Goal: Task Accomplishment & Management: Use online tool/utility

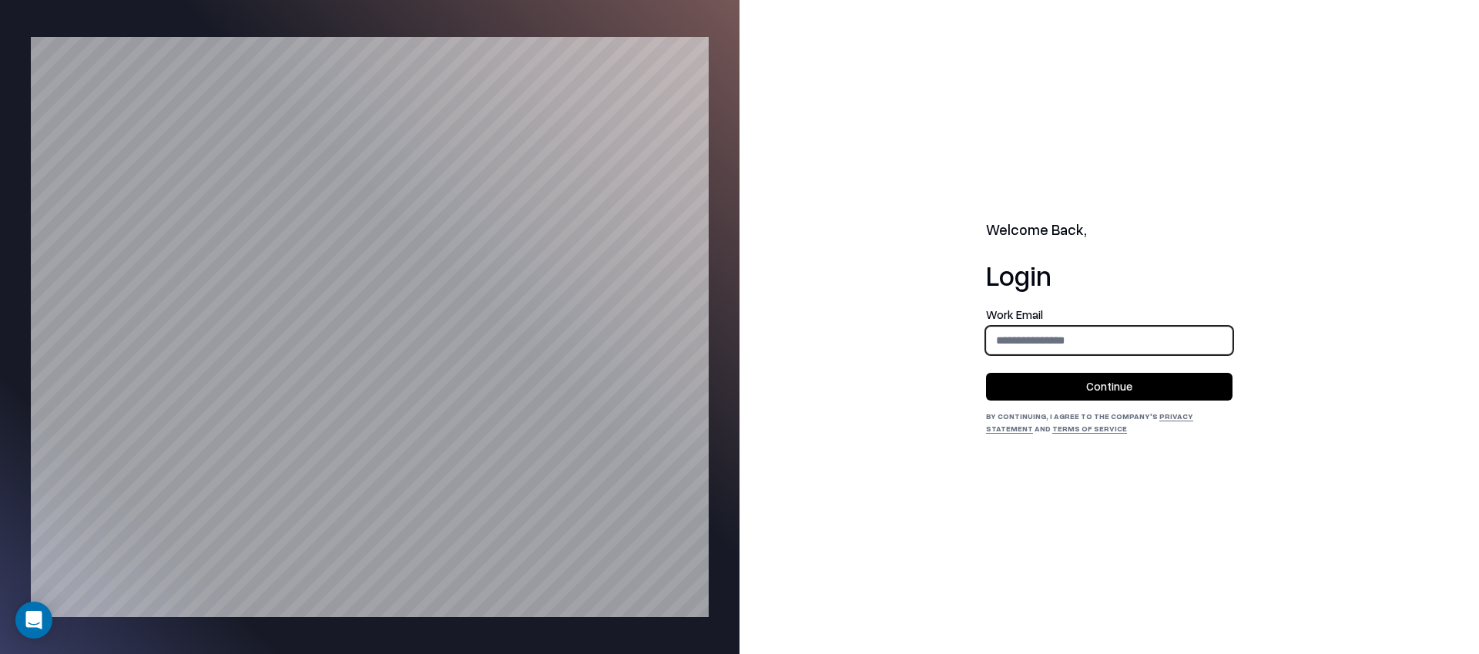
click at [1101, 335] on input "email" at bounding box center [1109, 340] width 245 height 28
type input "**********"
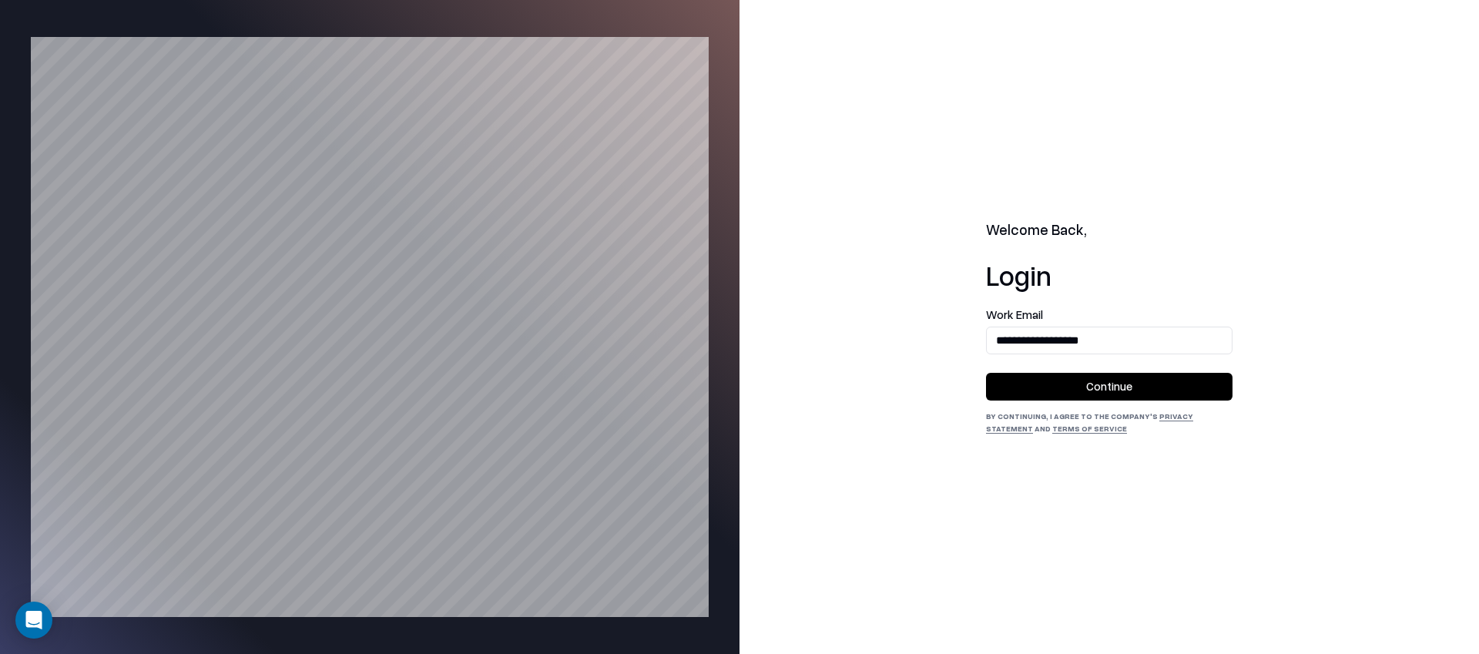
click at [1074, 385] on button "Continue" at bounding box center [1109, 387] width 246 height 28
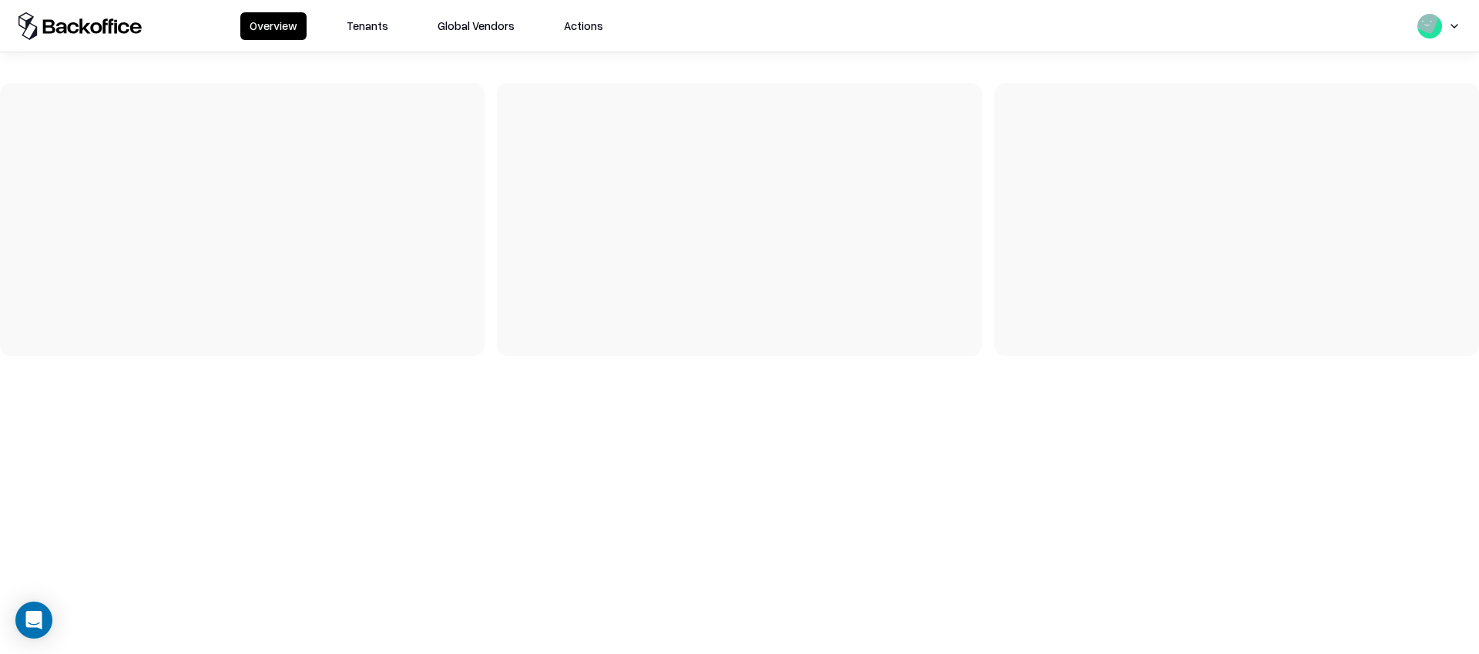
click at [381, 33] on button "Tenants" at bounding box center [367, 26] width 60 height 28
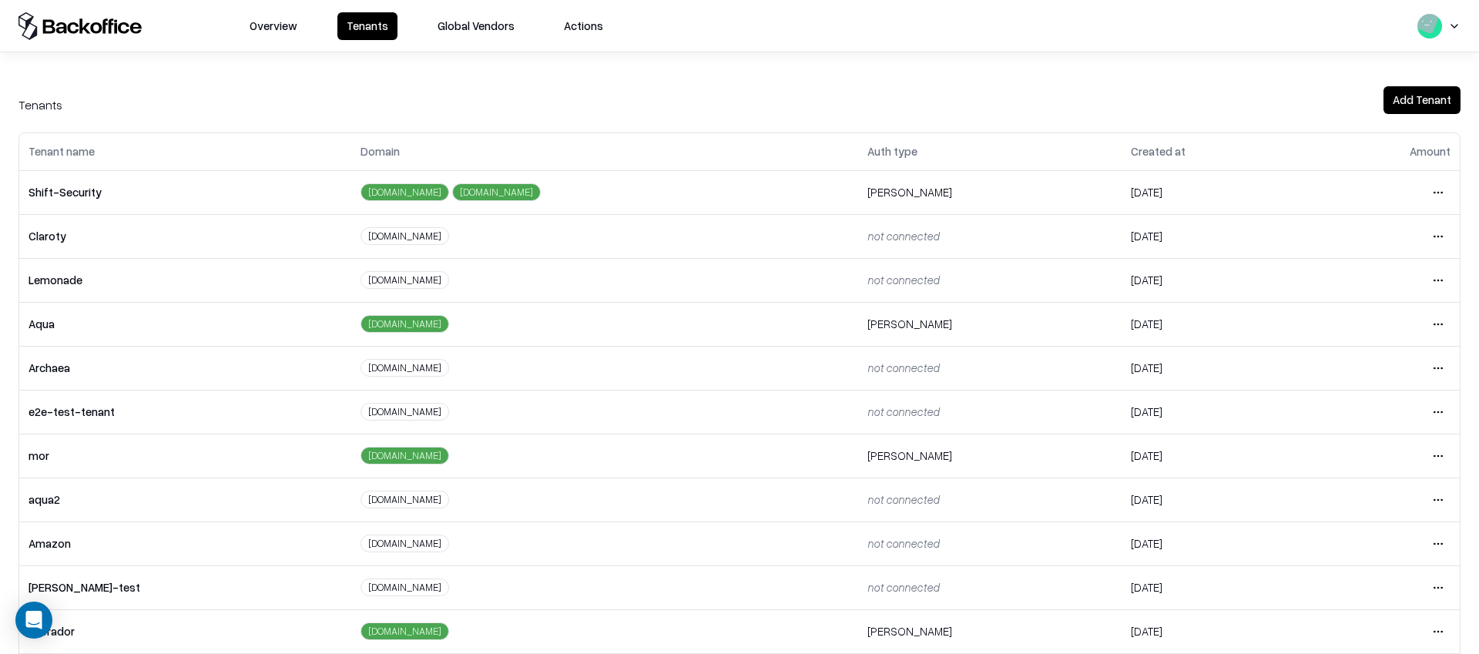
click at [1444, 410] on html "Overview Tenants Global Vendors Actions Tenants Add Tenant Tenant name Domain A…" at bounding box center [739, 327] width 1479 height 654
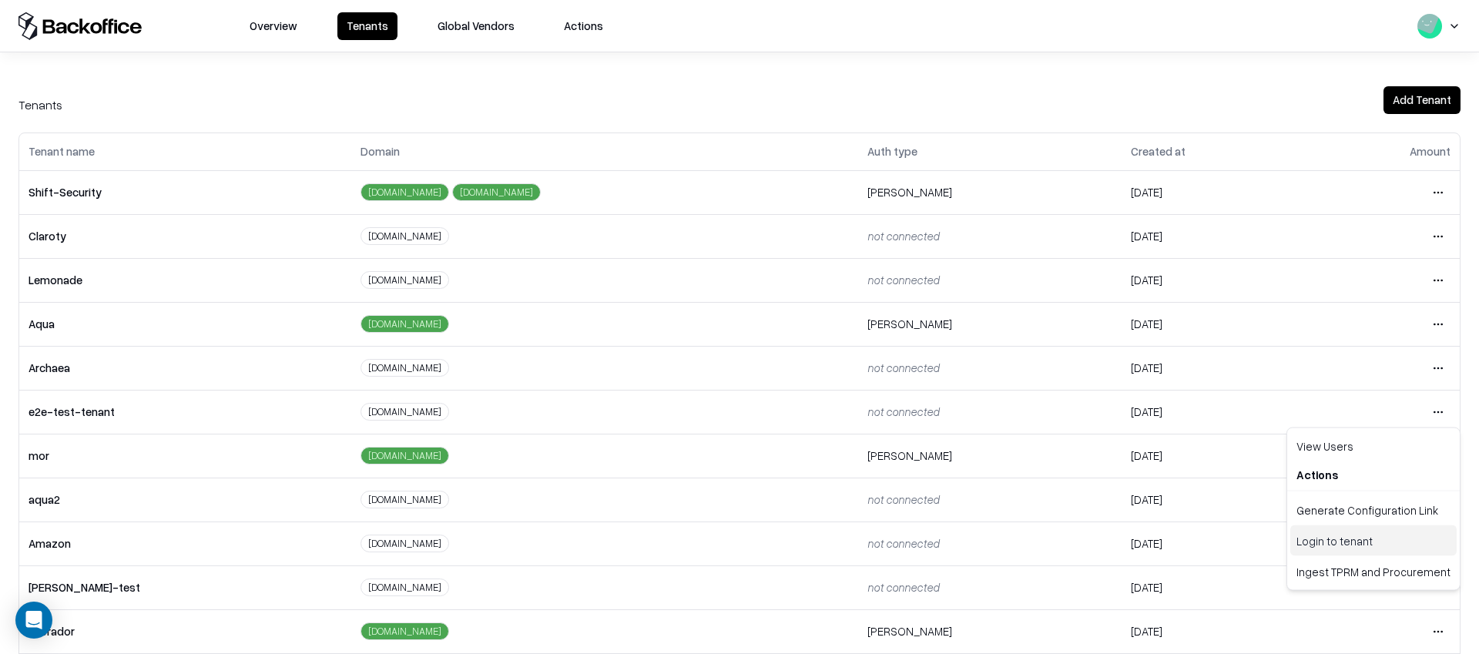
click at [1354, 541] on div "Login to tenant" at bounding box center [1373, 540] width 166 height 31
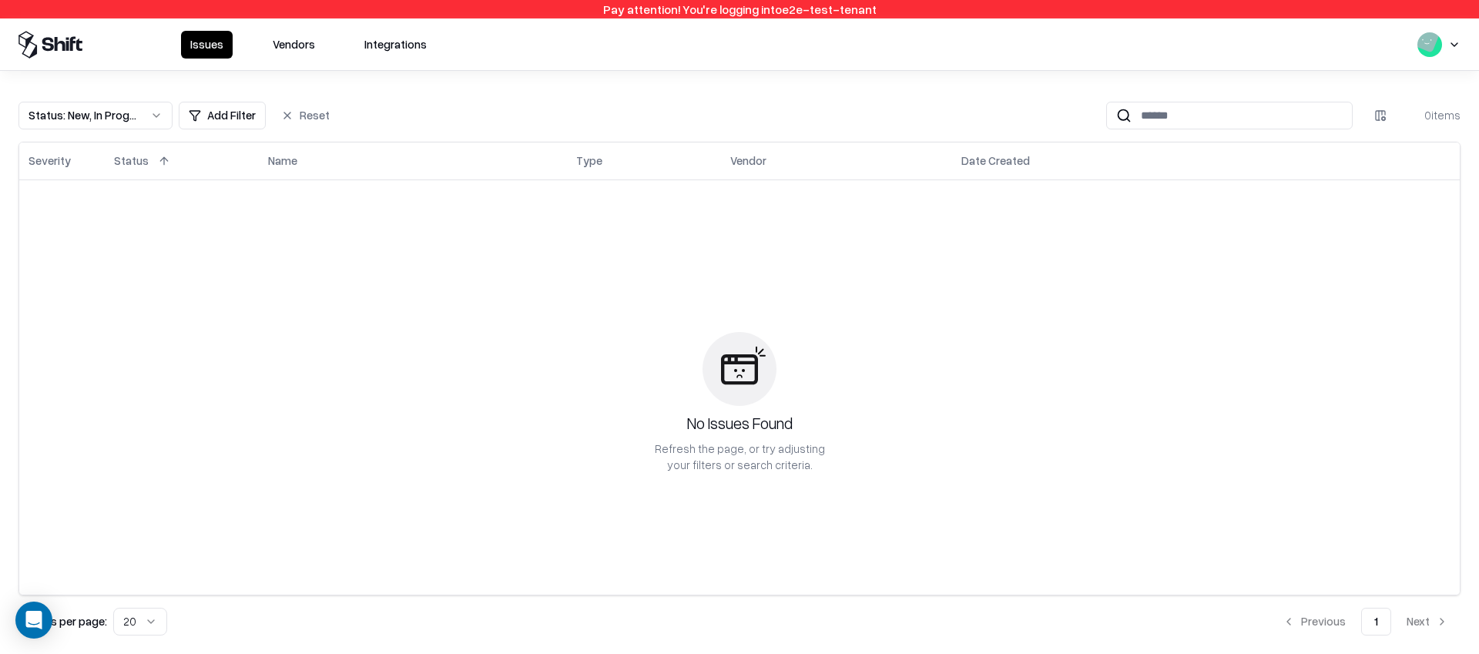
click at [302, 39] on button "Vendors" at bounding box center [293, 45] width 61 height 28
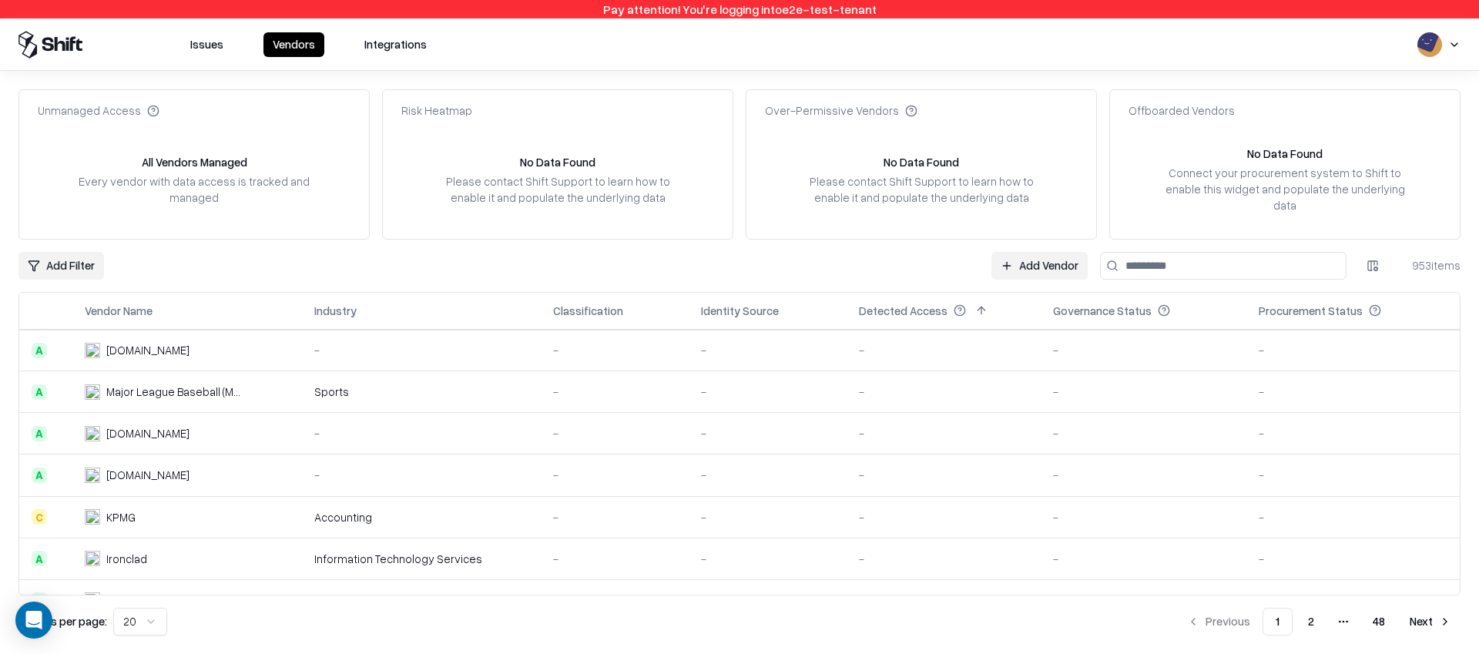
click at [1138, 253] on input at bounding box center [1223, 266] width 246 height 28
click at [1191, 226] on div "No Data Found Connect your procurement system to Shift to enable this widget an…" at bounding box center [1285, 186] width 350 height 81
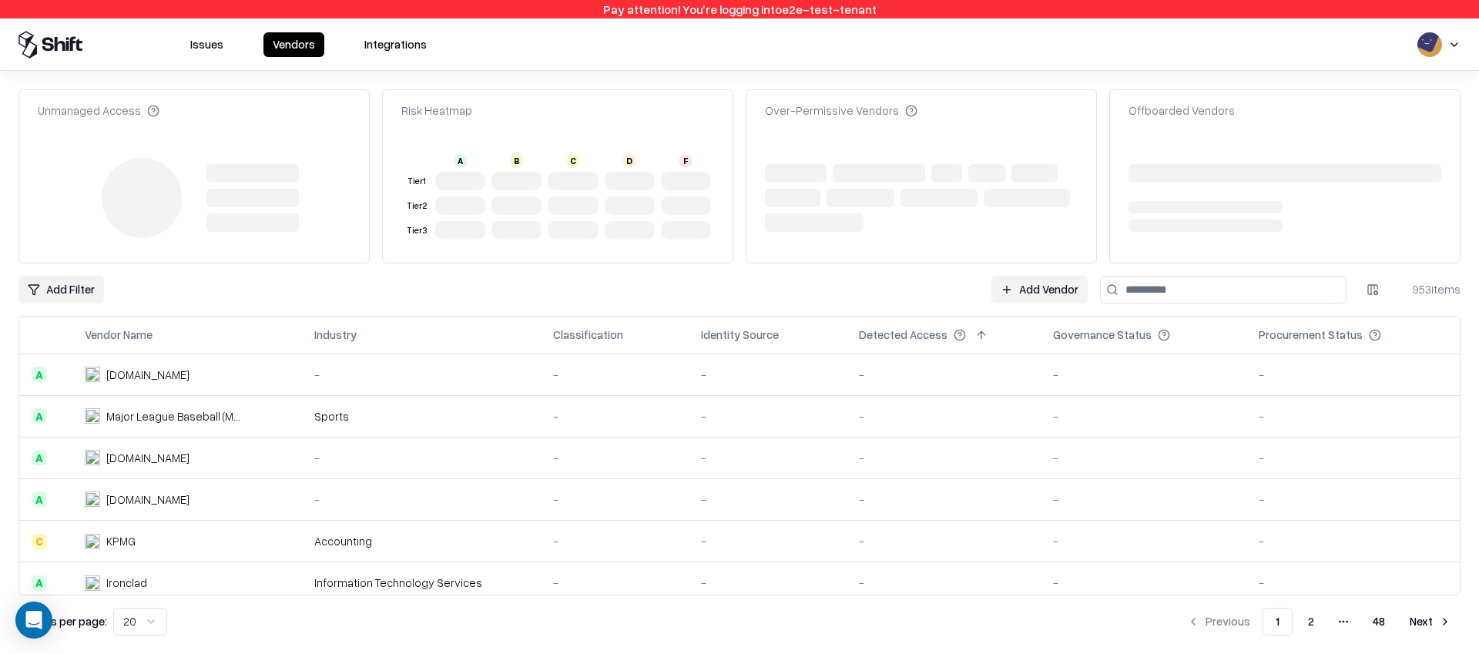
click at [1028, 317] on th "Detected Access" at bounding box center [943, 335] width 194 height 37
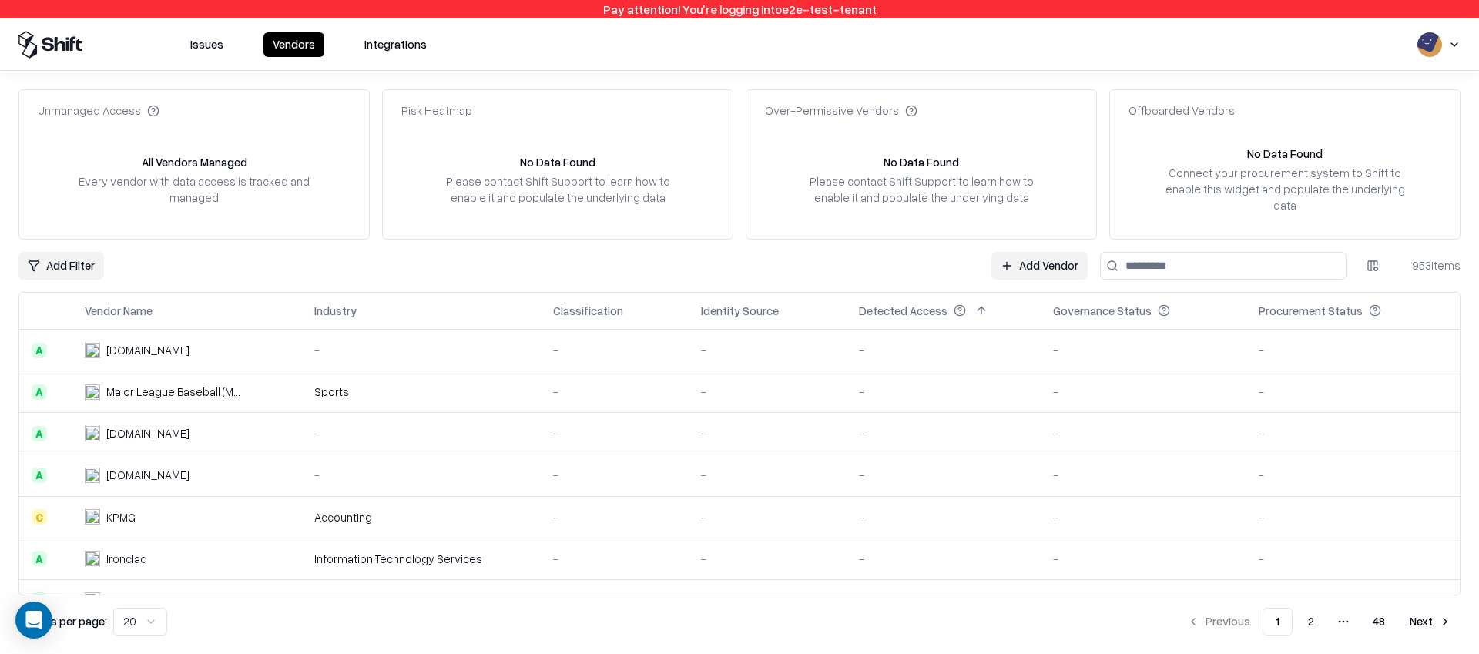
click at [1041, 253] on link "Add Vendor" at bounding box center [1039, 266] width 96 height 28
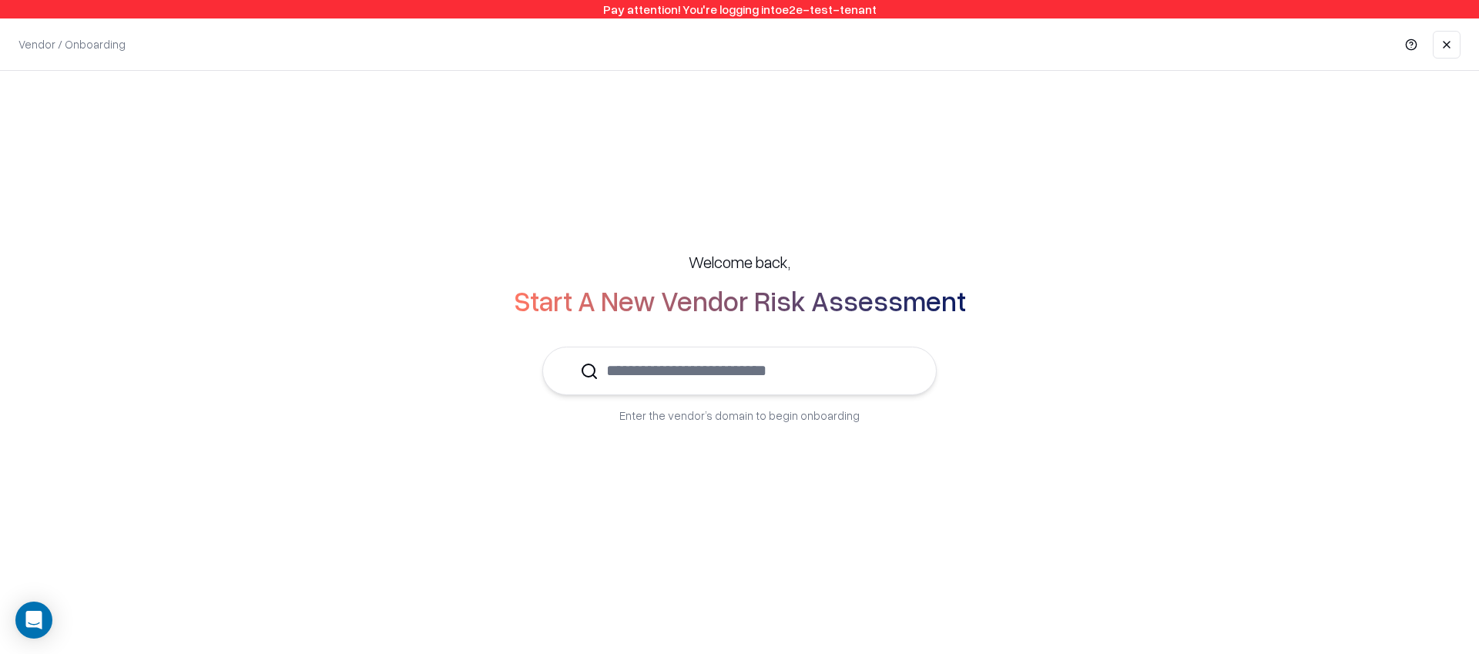
click at [692, 369] on input "text" at bounding box center [748, 370] width 300 height 47
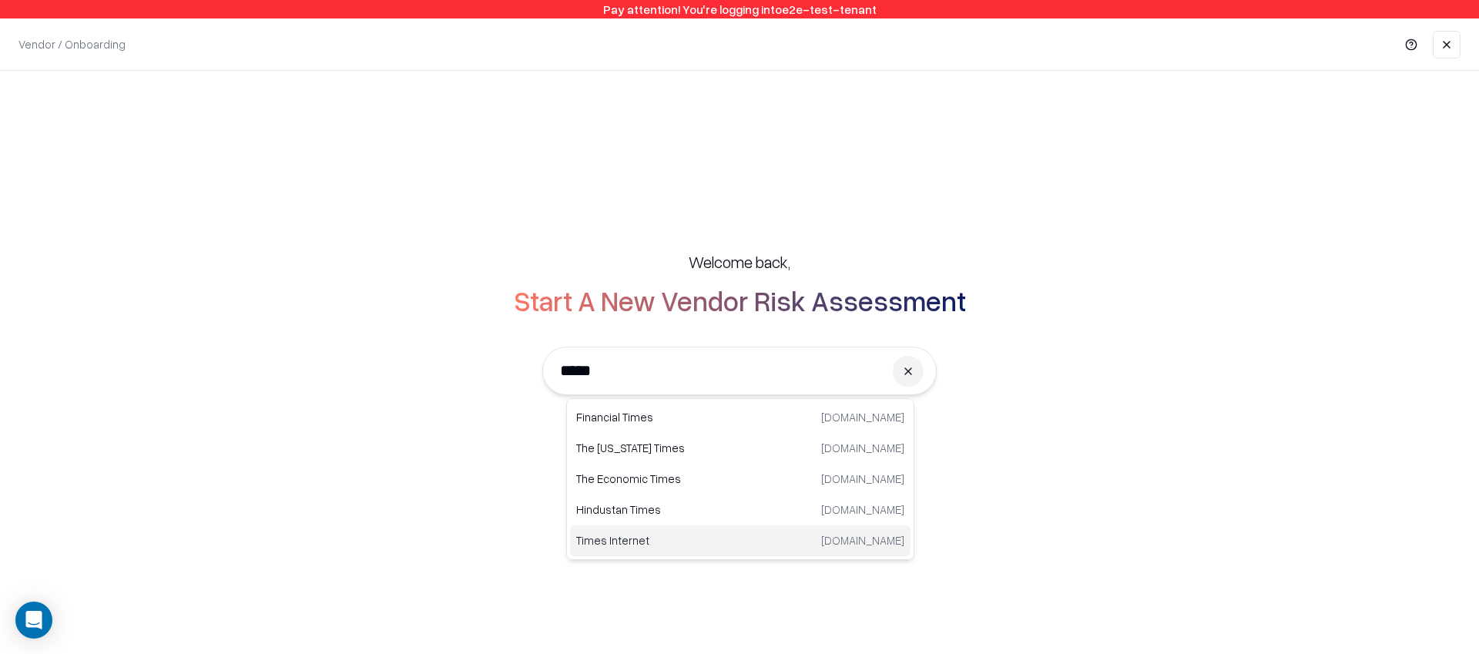
click at [655, 538] on p "Times Internet" at bounding box center [658, 540] width 164 height 16
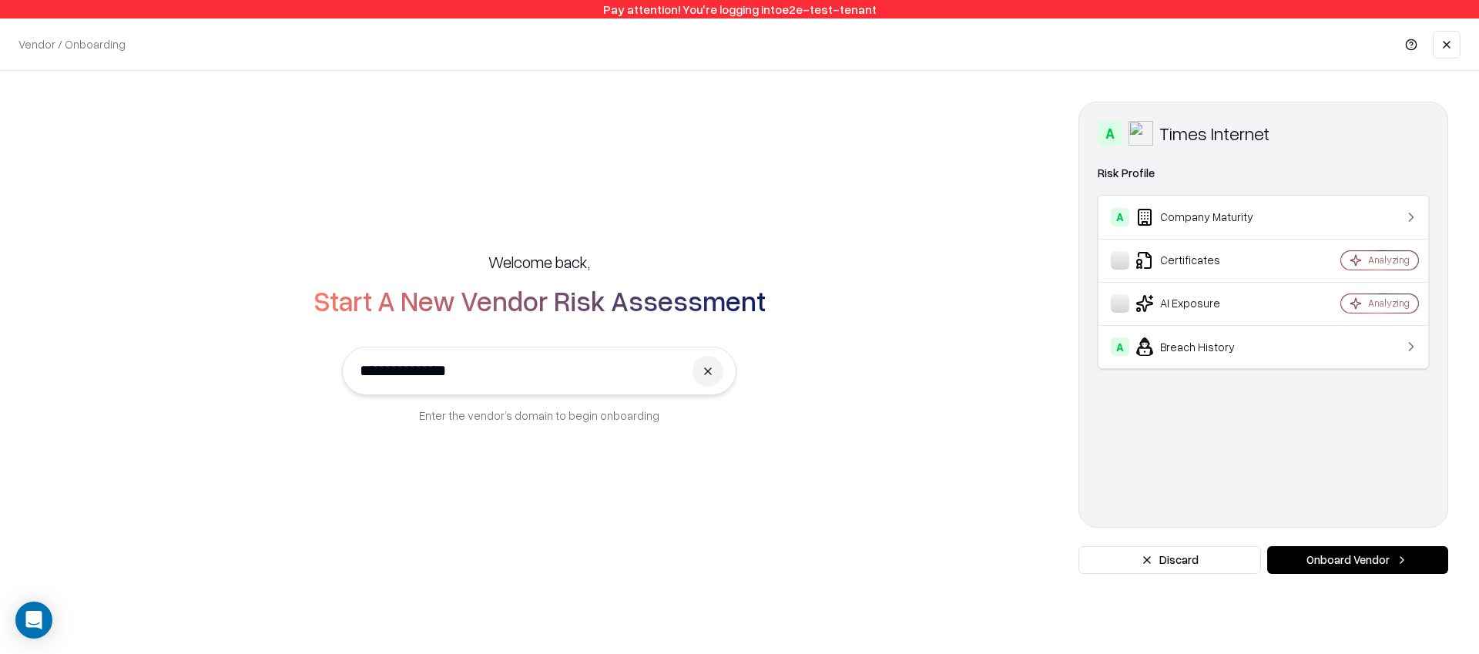
type input "**********"
click at [1362, 553] on button "Onboard Vendor" at bounding box center [1357, 560] width 181 height 28
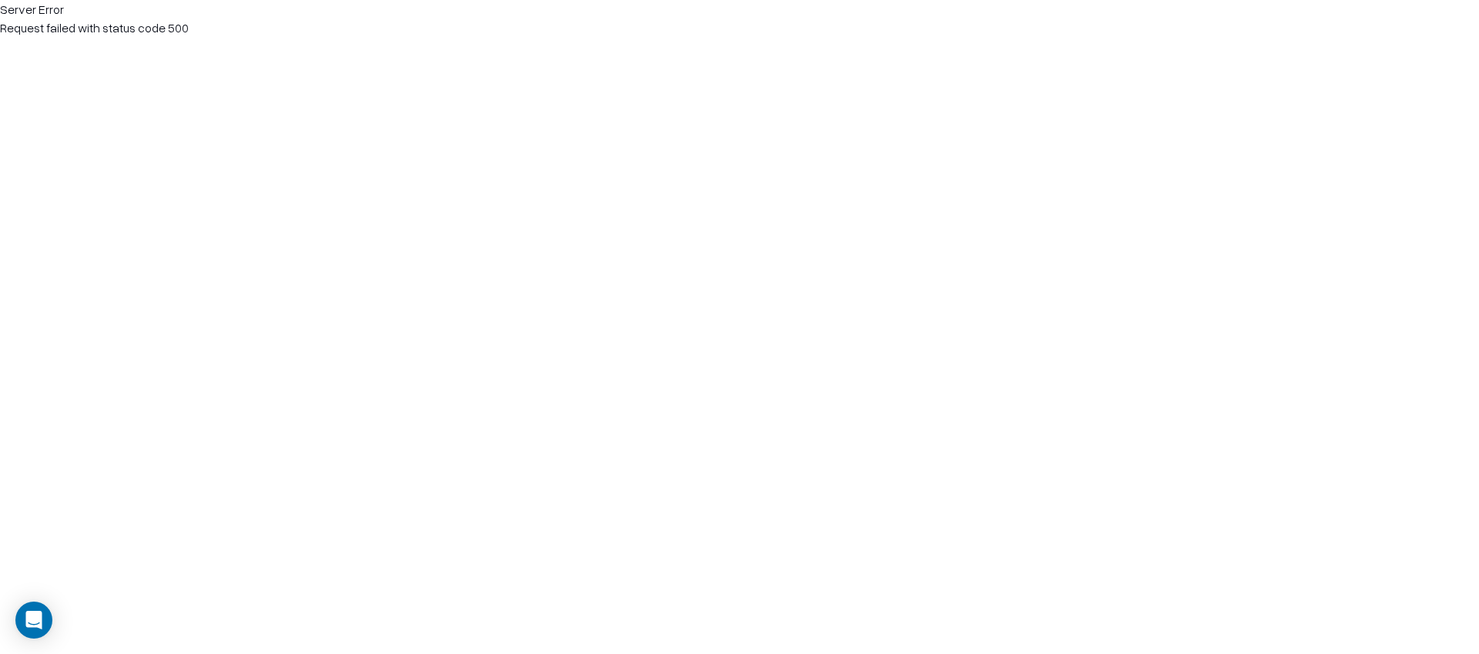
click at [293, 37] on html "Server Error Request failed with status code 500" at bounding box center [739, 18] width 1479 height 37
drag, startPoint x: 293, startPoint y: 42, endPoint x: 141, endPoint y: 1, distance: 157.3
click at [278, 37] on html "Server Error Request failed with status code 500" at bounding box center [739, 18] width 1479 height 37
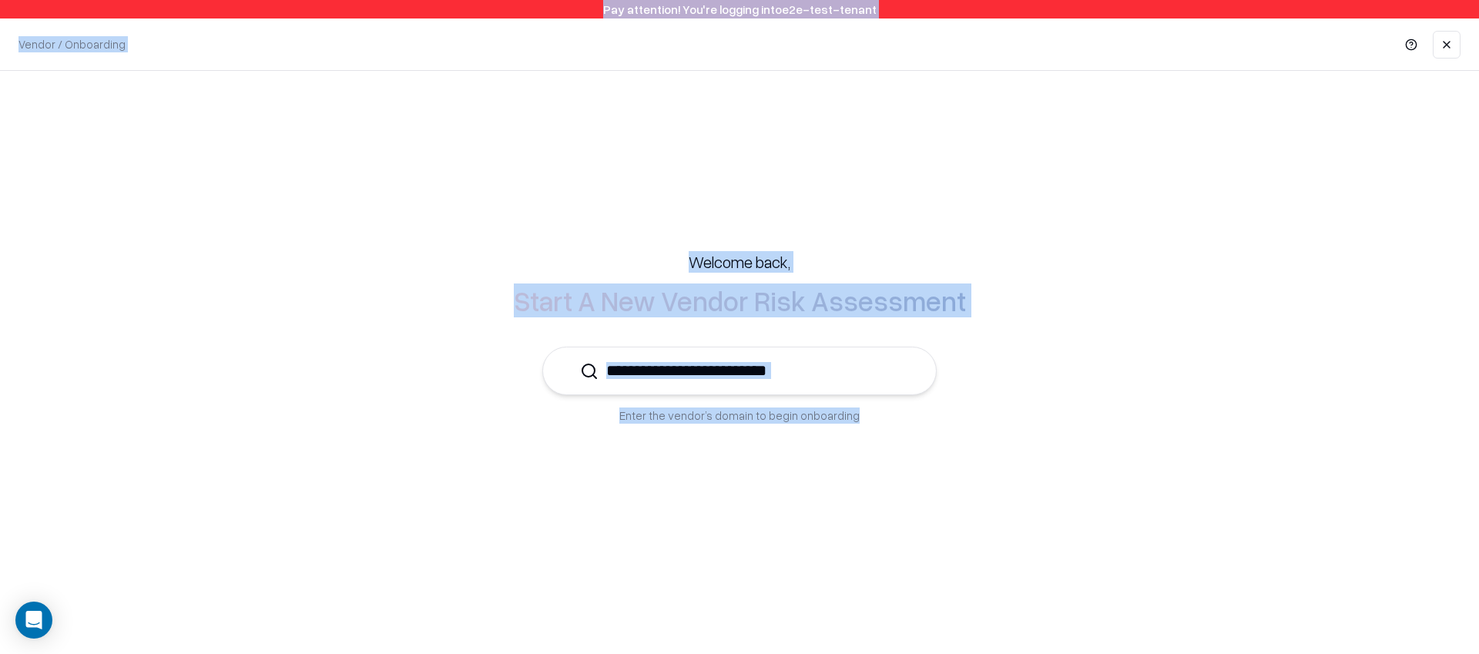
drag, startPoint x: 837, startPoint y: 358, endPoint x: 809, endPoint y: 365, distance: 29.3
click at [833, 359] on input "text" at bounding box center [748, 370] width 300 height 47
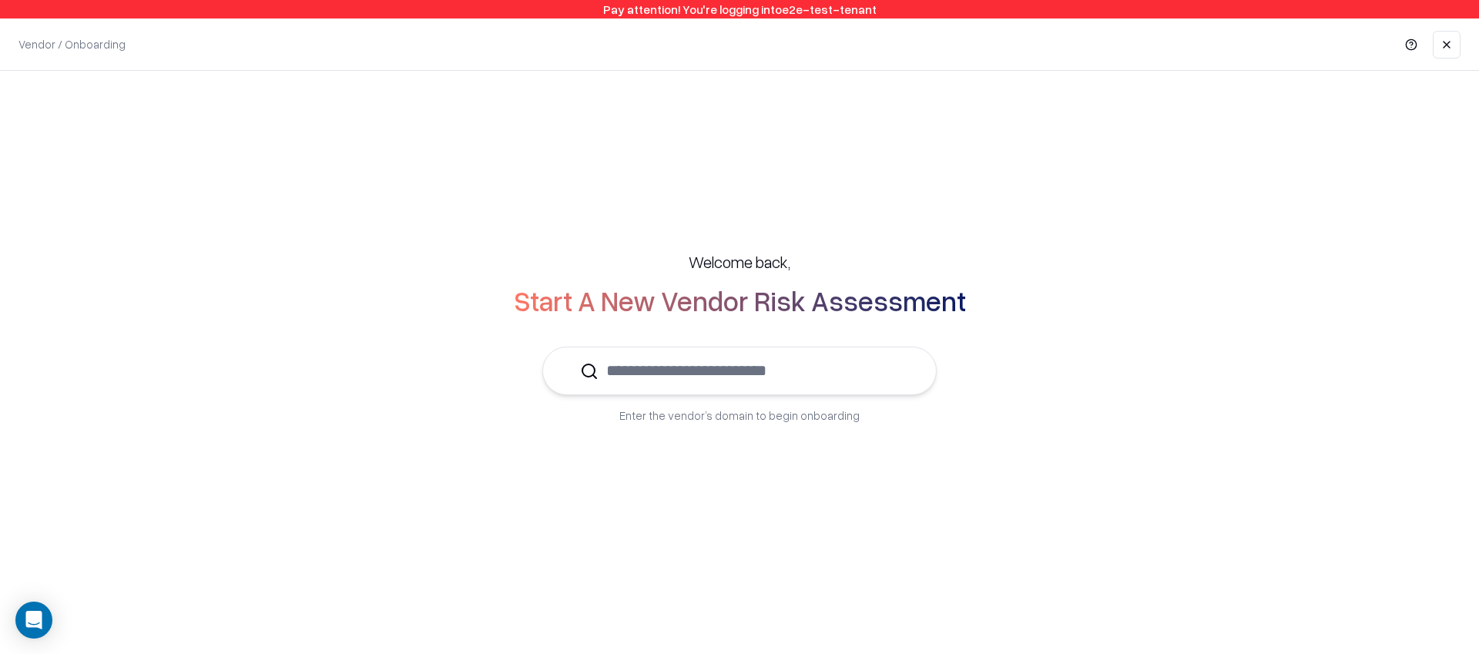
click at [807, 365] on input "text" at bounding box center [748, 370] width 300 height 47
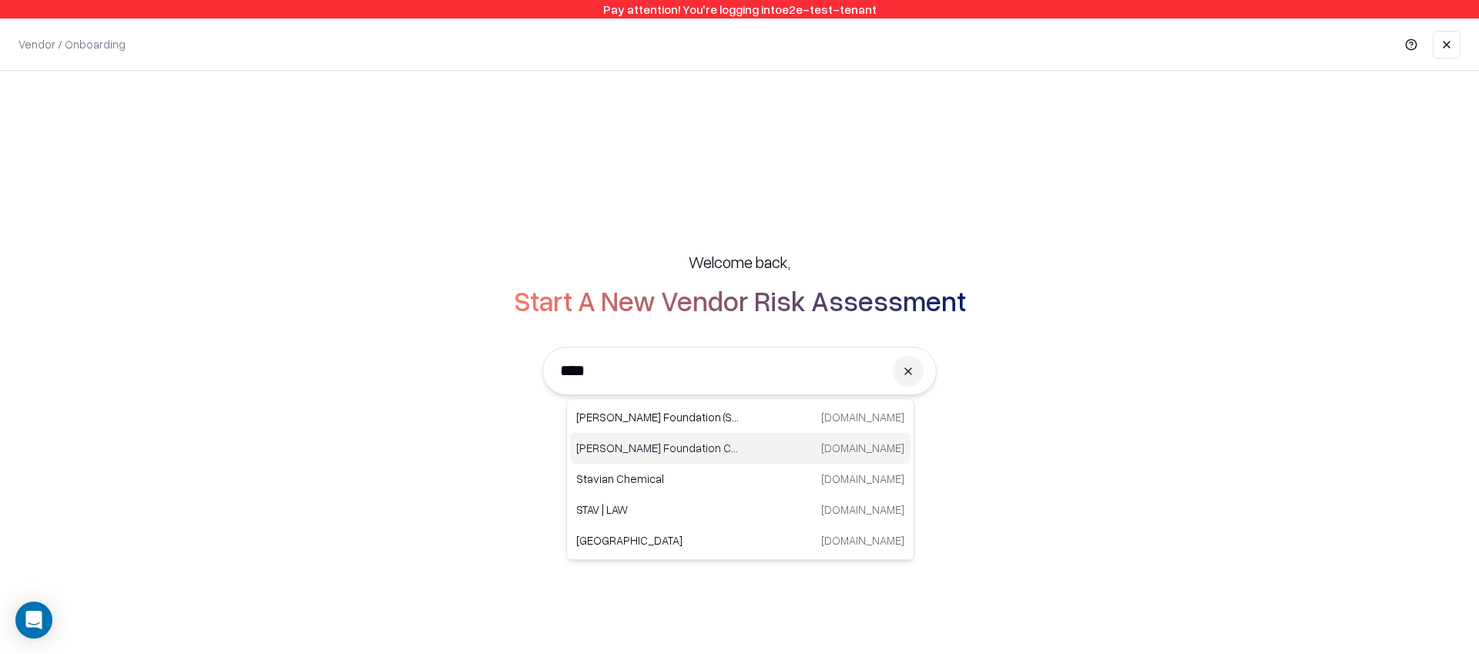
click at [645, 448] on p "Stavros Niarchos Foundation Cultural Center (SNFCC)" at bounding box center [658, 448] width 164 height 16
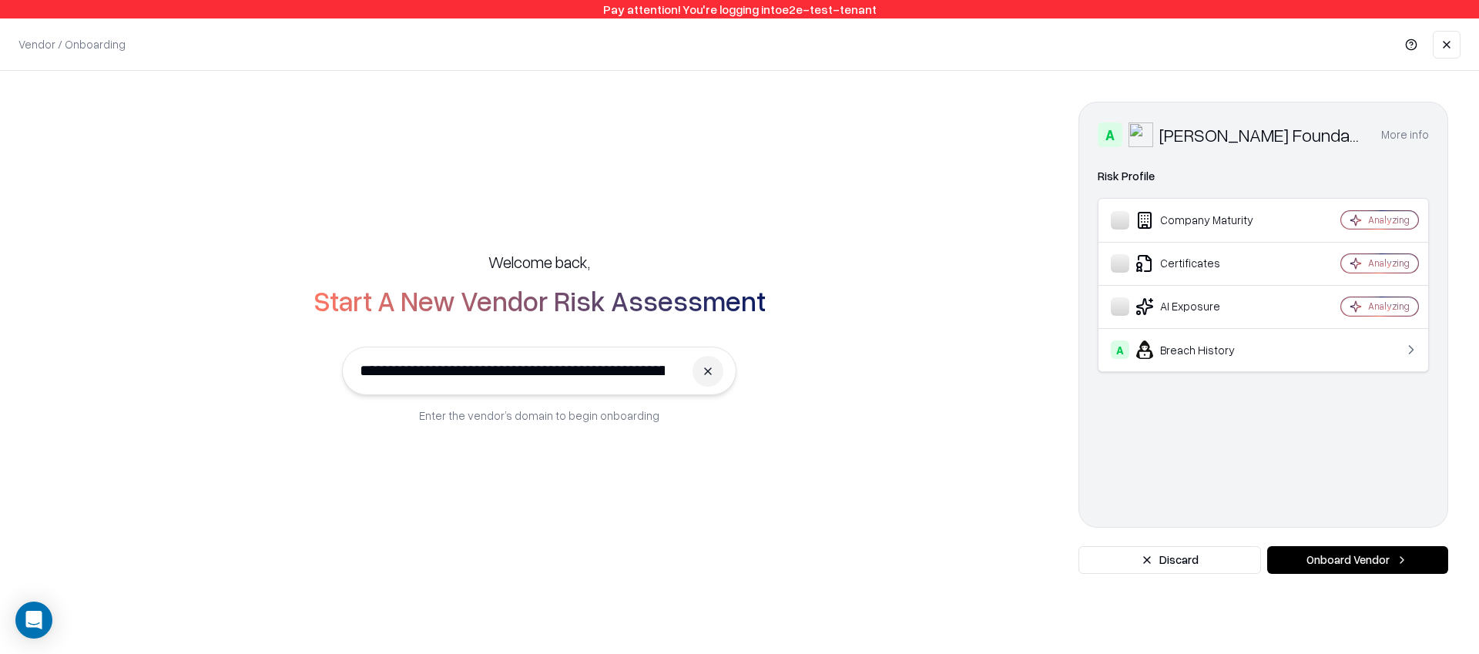
type input "**********"
click at [1329, 552] on button "Onboard Vendor" at bounding box center [1357, 560] width 181 height 28
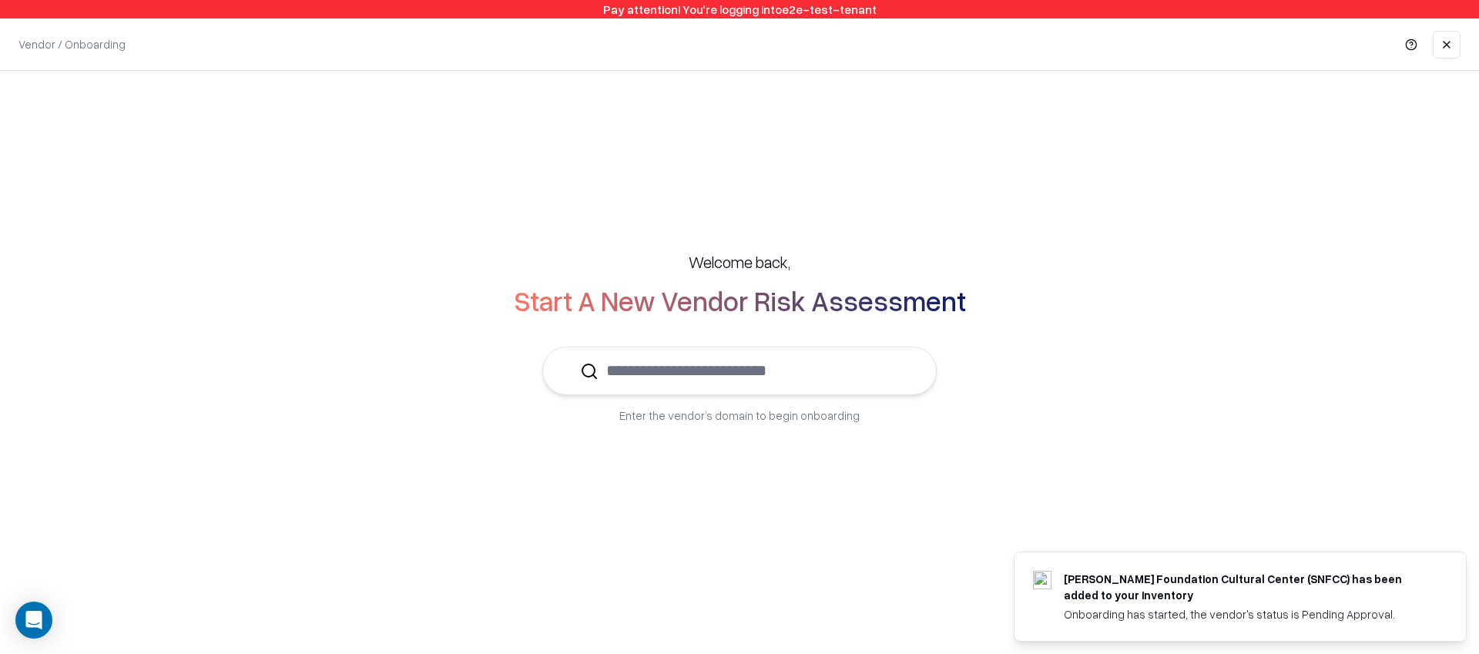
click at [729, 371] on input "text" at bounding box center [748, 370] width 300 height 47
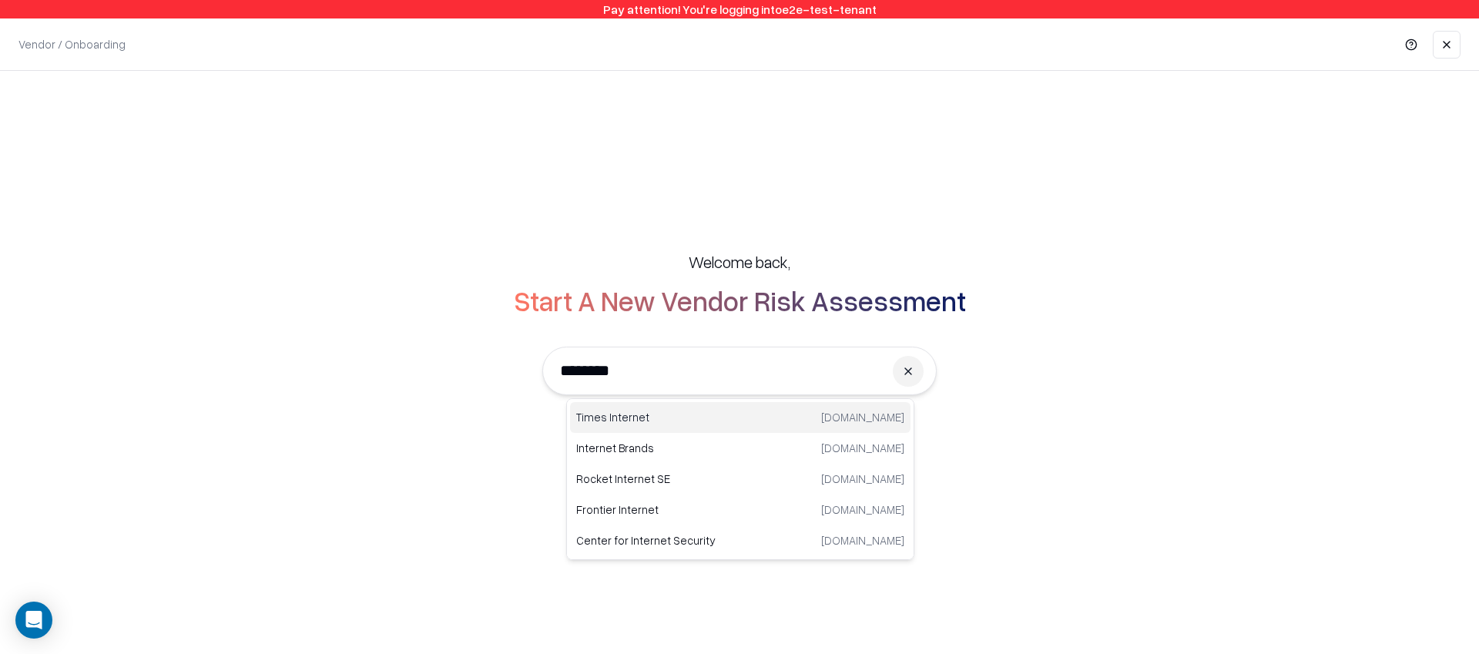
click at [654, 421] on p "Times Internet" at bounding box center [658, 417] width 164 height 16
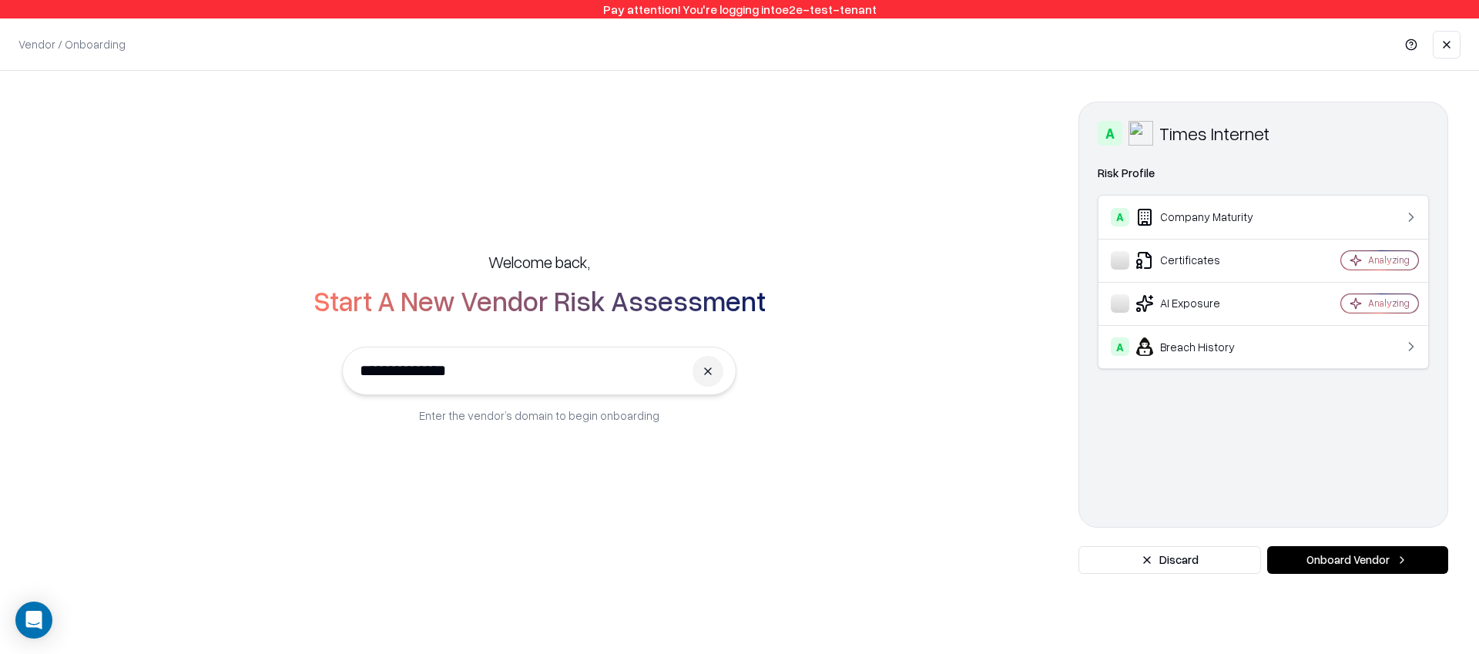
type input "**********"
click at [1366, 555] on button "Onboard Vendor" at bounding box center [1357, 560] width 181 height 28
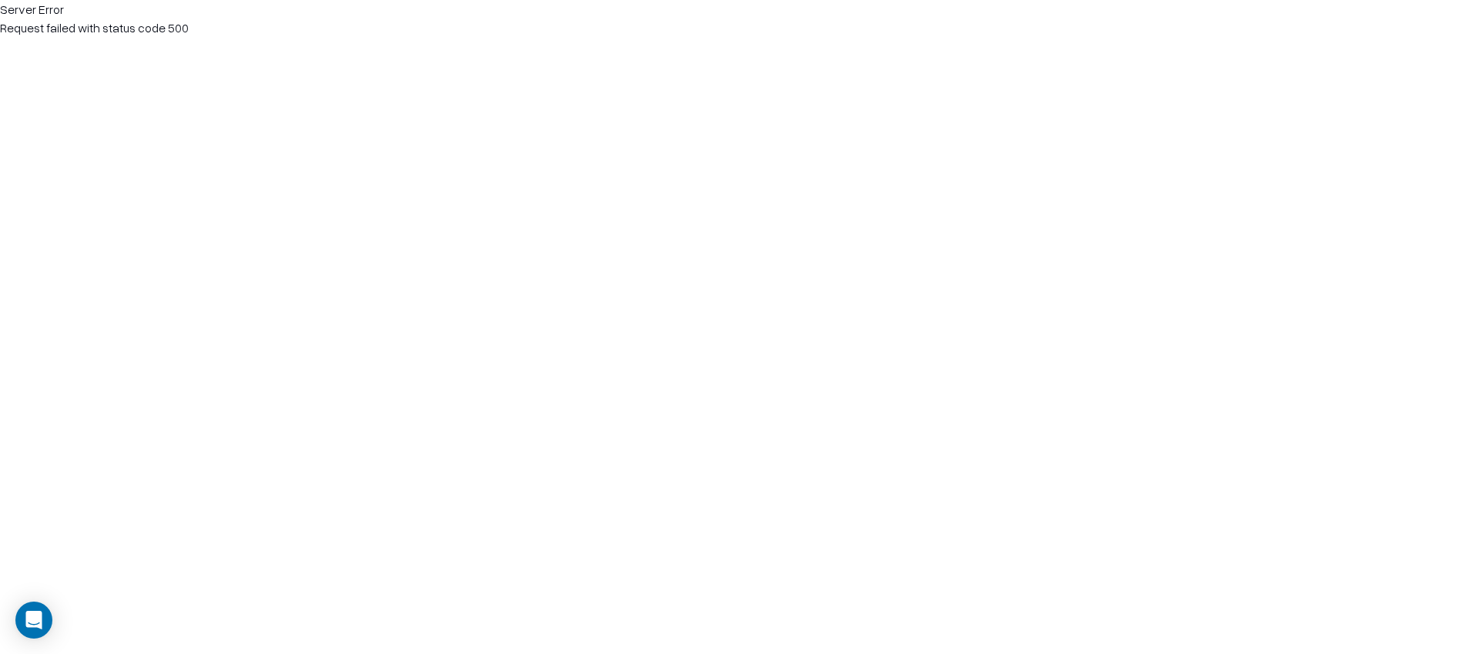
click at [99, 37] on html "Server Error Request failed with status code 500" at bounding box center [739, 18] width 1479 height 37
click at [98, 28] on span "Request failed with status code 500" at bounding box center [94, 27] width 189 height 15
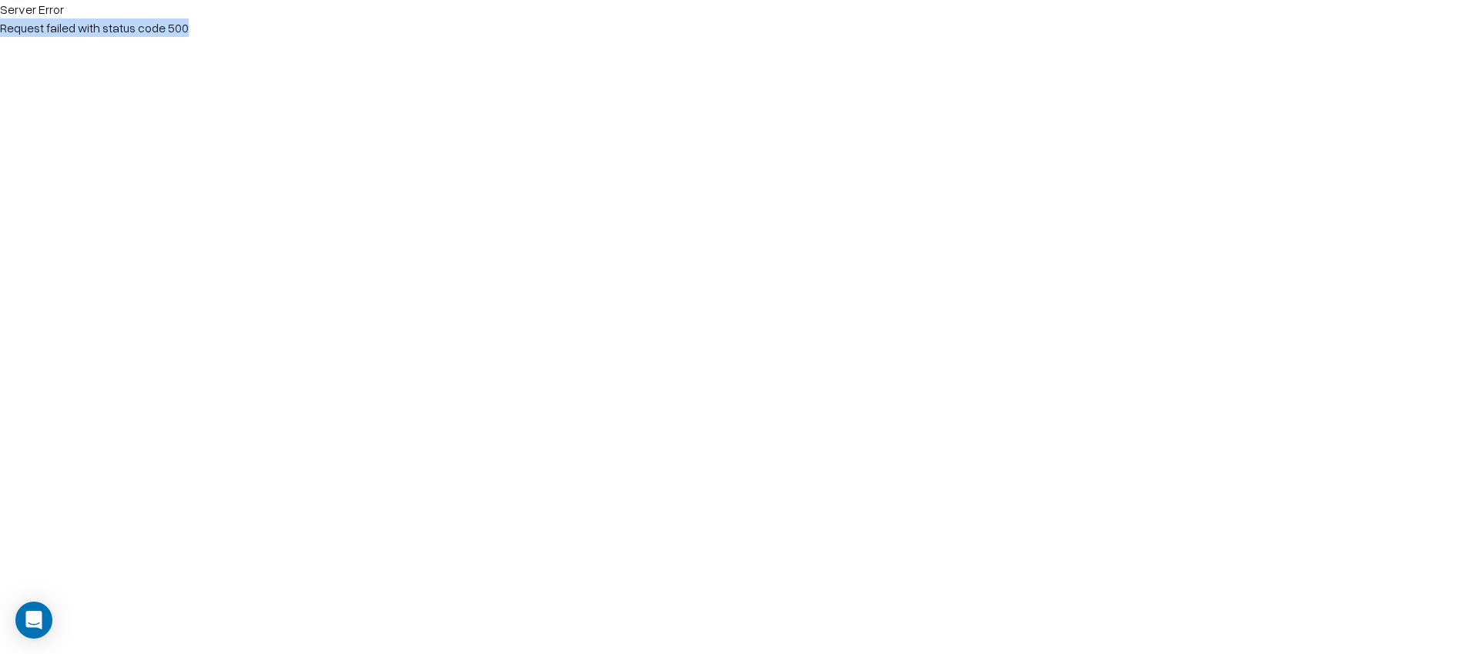
click at [98, 28] on span "Request failed with status code 500" at bounding box center [94, 27] width 189 height 15
click at [69, 18] on div "Server Error Request failed with status code 500" at bounding box center [591, 18] width 1183 height 37
click at [56, 13] on div "Server Error" at bounding box center [591, 9] width 1183 height 18
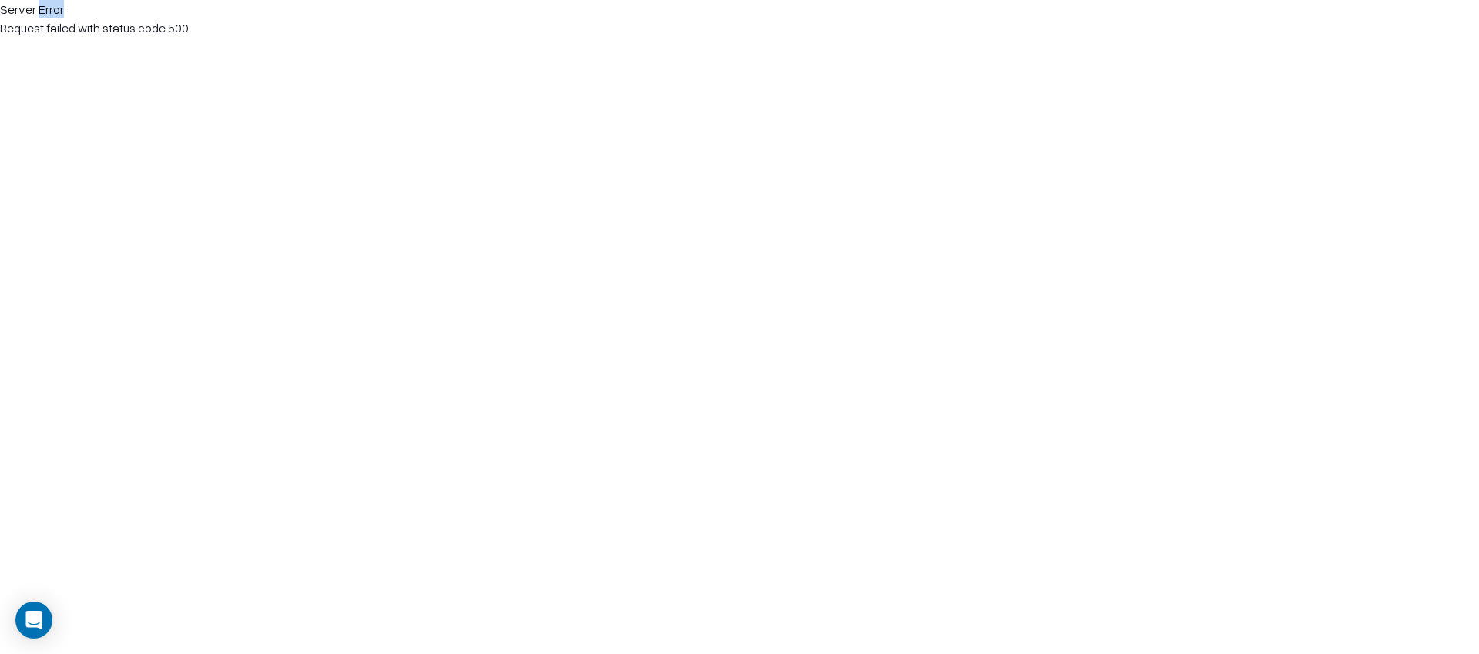
click at [56, 13] on div "Server Error" at bounding box center [591, 9] width 1183 height 18
drag, startPoint x: 56, startPoint y: 13, endPoint x: 102, endPoint y: 27, distance: 47.5
click at [60, 13] on div "Server Error" at bounding box center [591, 9] width 1183 height 18
drag, startPoint x: 102, startPoint y: 27, endPoint x: 208, endPoint y: 39, distance: 107.0
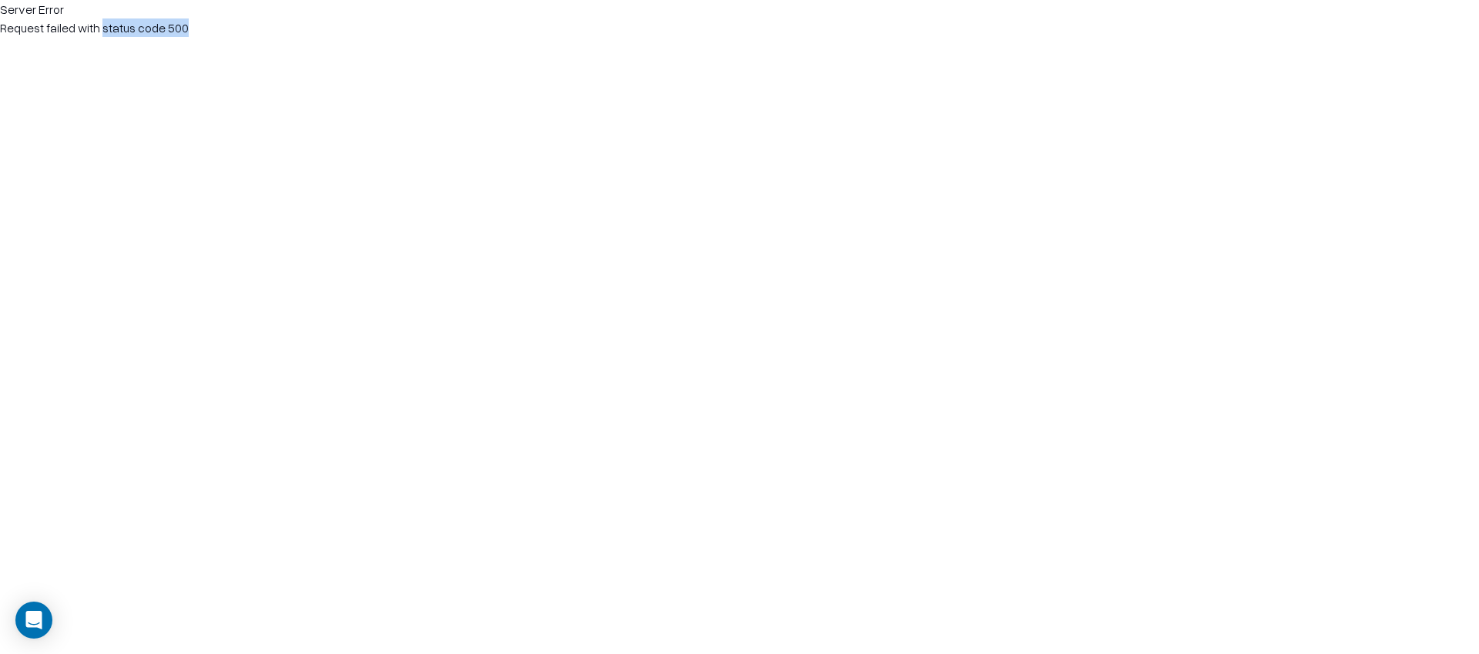
click at [196, 37] on html "Server Error Request failed with status code 500" at bounding box center [739, 18] width 1479 height 37
drag, startPoint x: 208, startPoint y: 39, endPoint x: 174, endPoint y: 26, distance: 36.3
click at [207, 37] on html "Server Error Request failed with status code 500" at bounding box center [739, 18] width 1479 height 37
click at [173, 26] on span "Request failed with status code 500" at bounding box center [94, 27] width 189 height 15
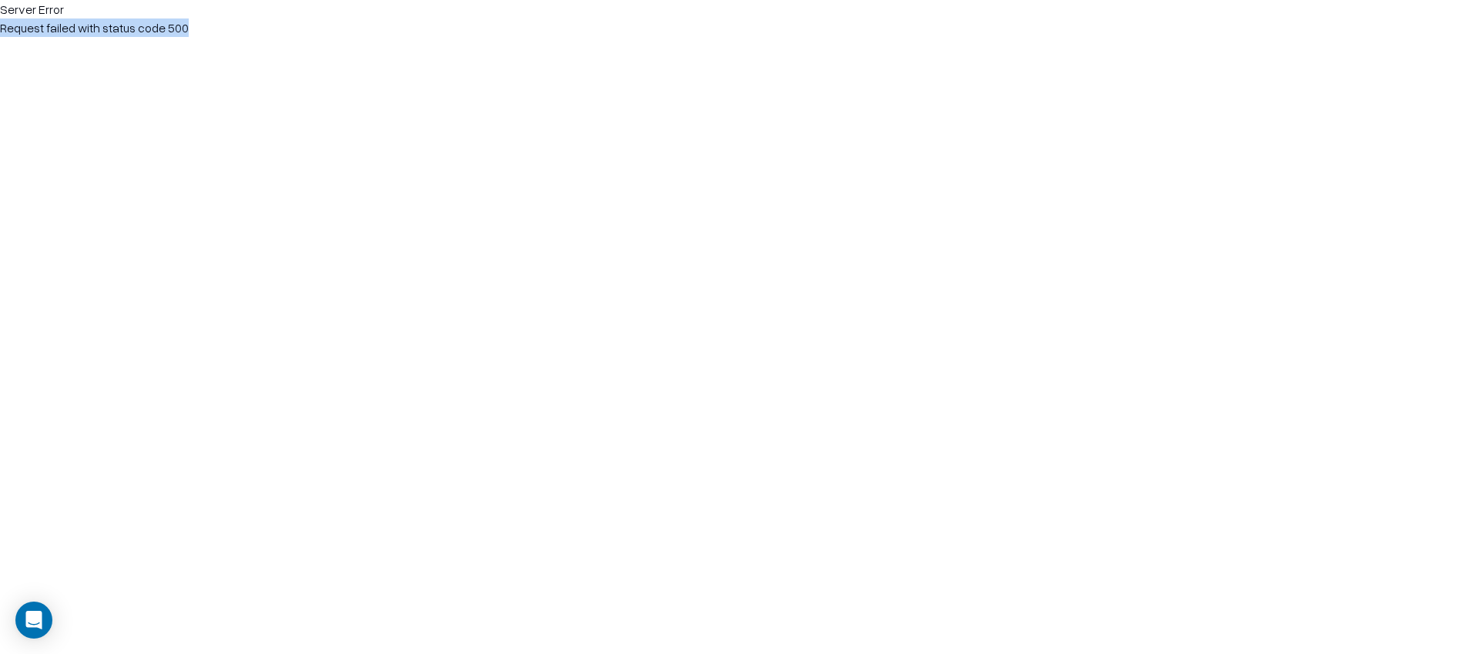
click at [173, 26] on span "Request failed with status code 500" at bounding box center [94, 27] width 189 height 15
click at [207, 29] on div "Server Error Request failed with status code 500" at bounding box center [591, 18] width 1183 height 37
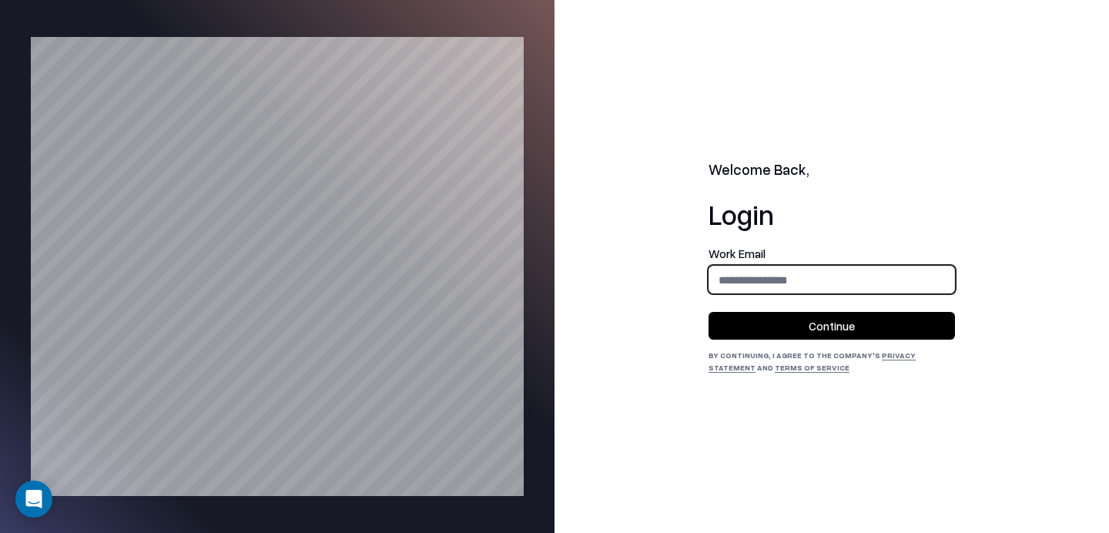
click at [796, 267] on input "email" at bounding box center [831, 280] width 245 height 28
type input "**********"
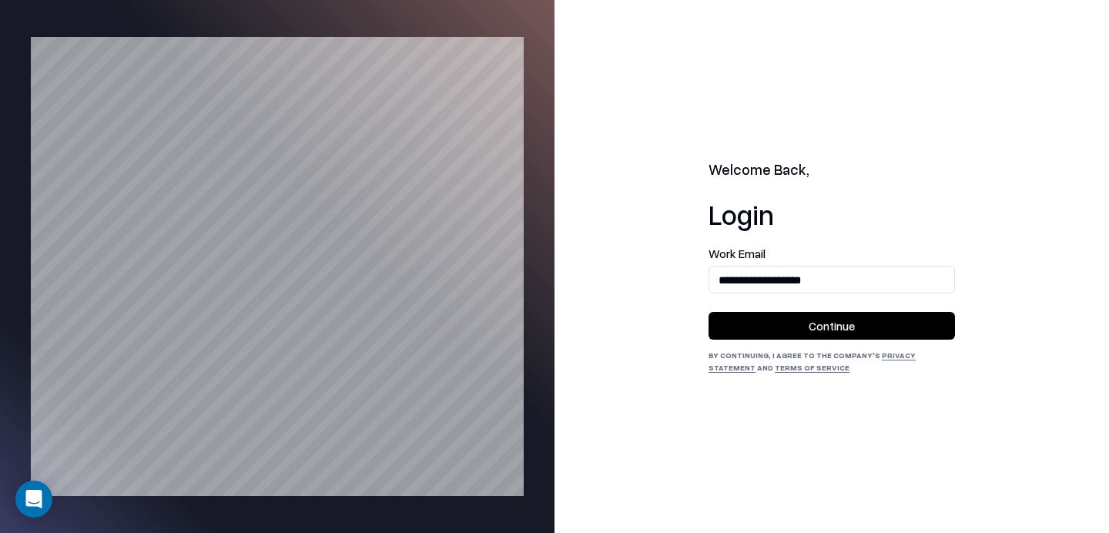
click at [822, 324] on button "Continue" at bounding box center [832, 326] width 246 height 28
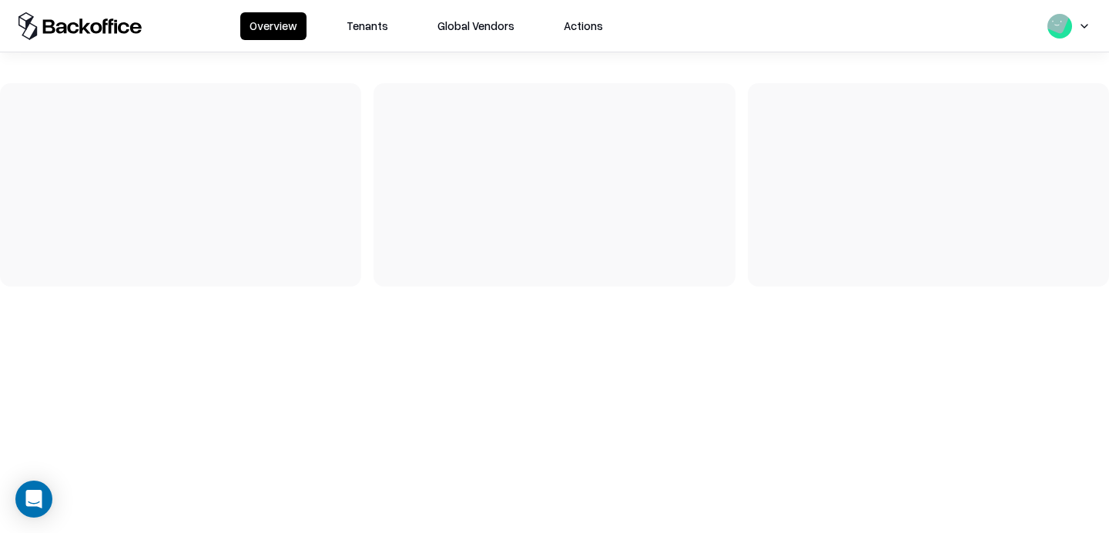
click at [374, 24] on button "Tenants" at bounding box center [367, 26] width 60 height 28
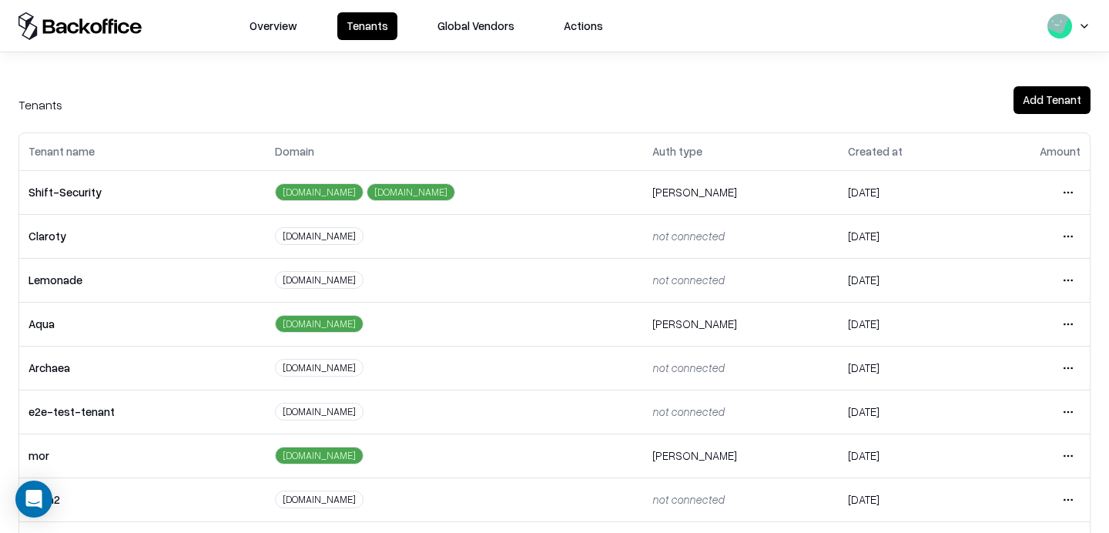
scroll to position [24, 0]
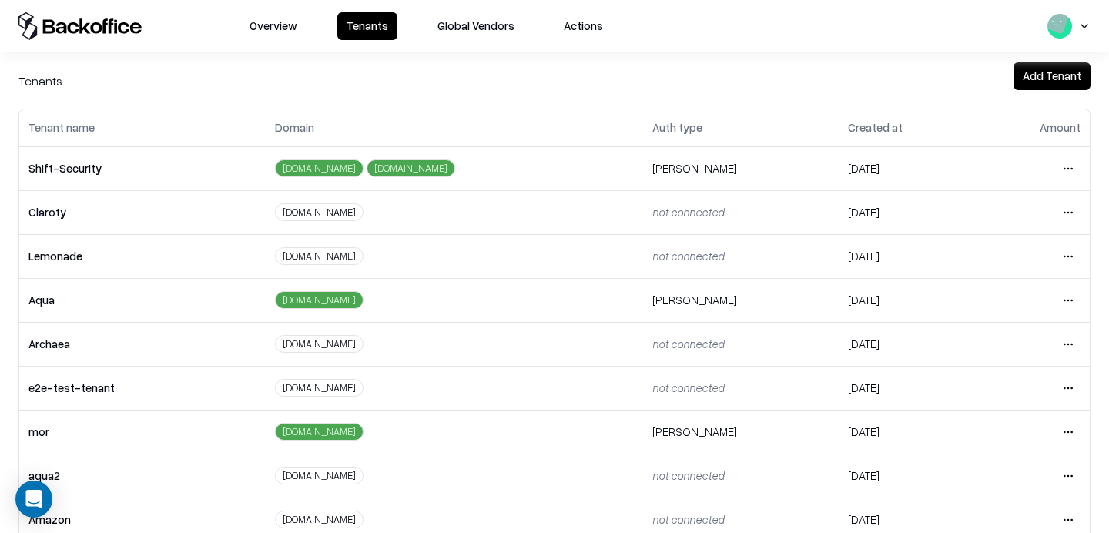
click at [1066, 391] on html "Overview Tenants Global Vendors Actions Tenants Add Tenant Tenant name Domain A…" at bounding box center [554, 266] width 1109 height 533
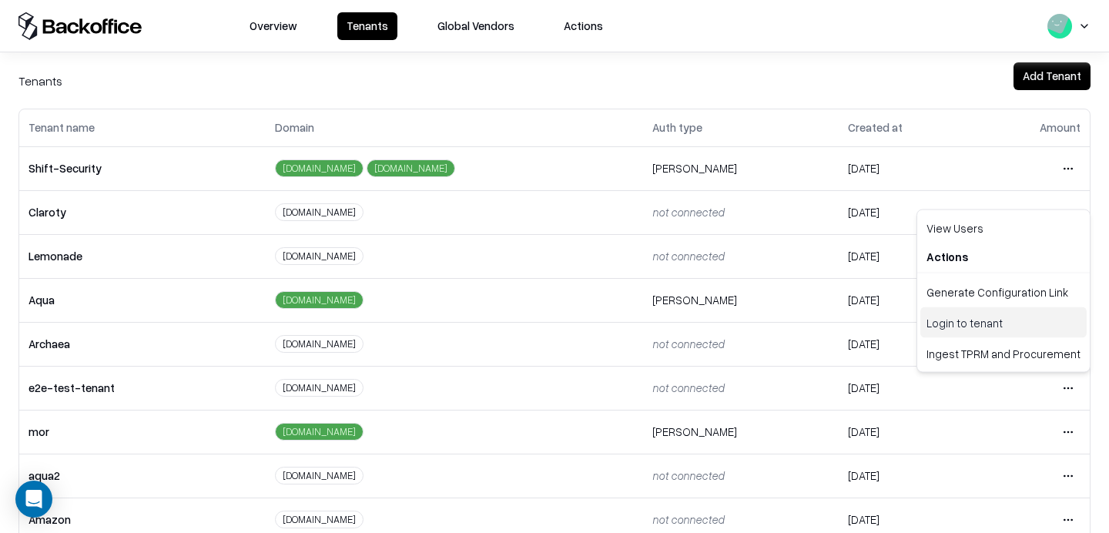
click at [955, 327] on div "Login to tenant" at bounding box center [1003, 322] width 166 height 31
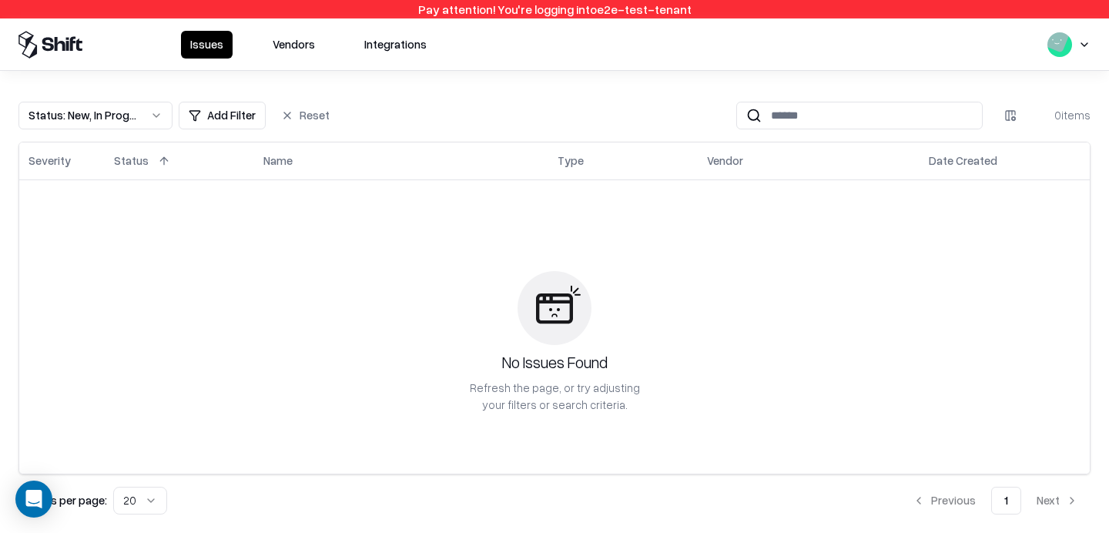
click at [290, 43] on button "Vendors" at bounding box center [293, 45] width 61 height 28
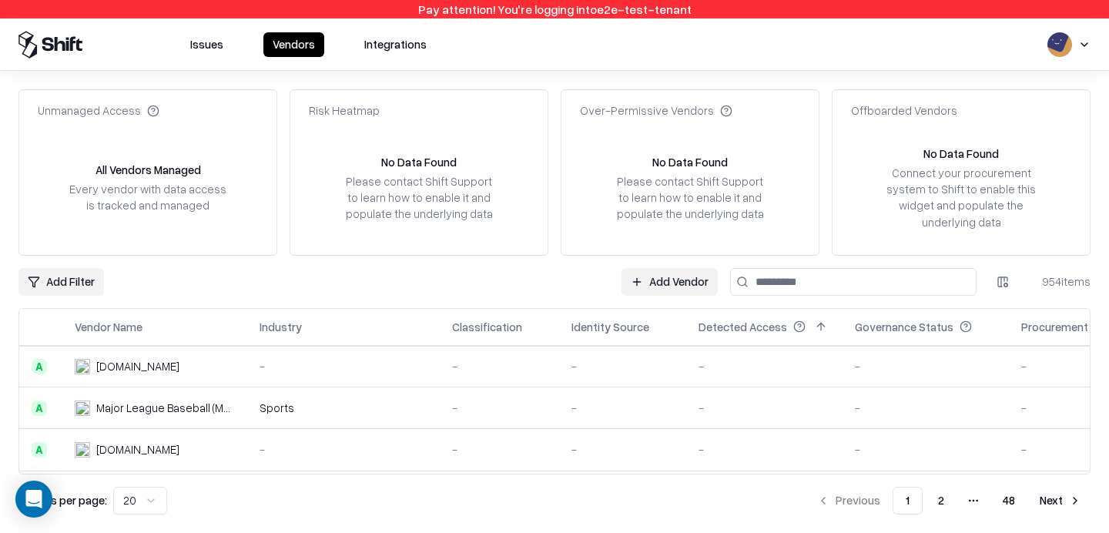
click at [669, 287] on link "Add Vendor" at bounding box center [670, 282] width 96 height 28
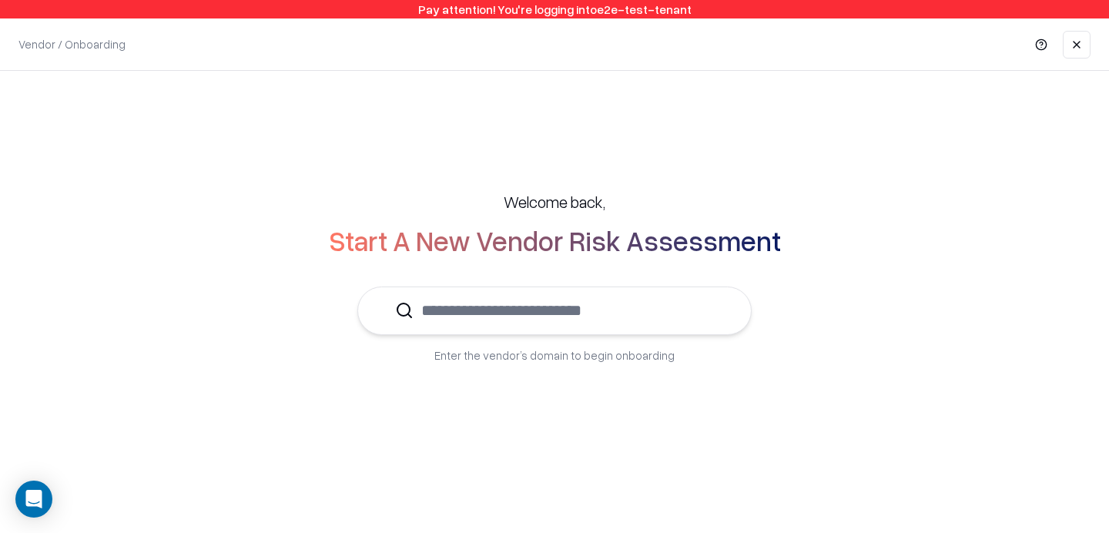
click at [583, 324] on input "text" at bounding box center [564, 310] width 300 height 47
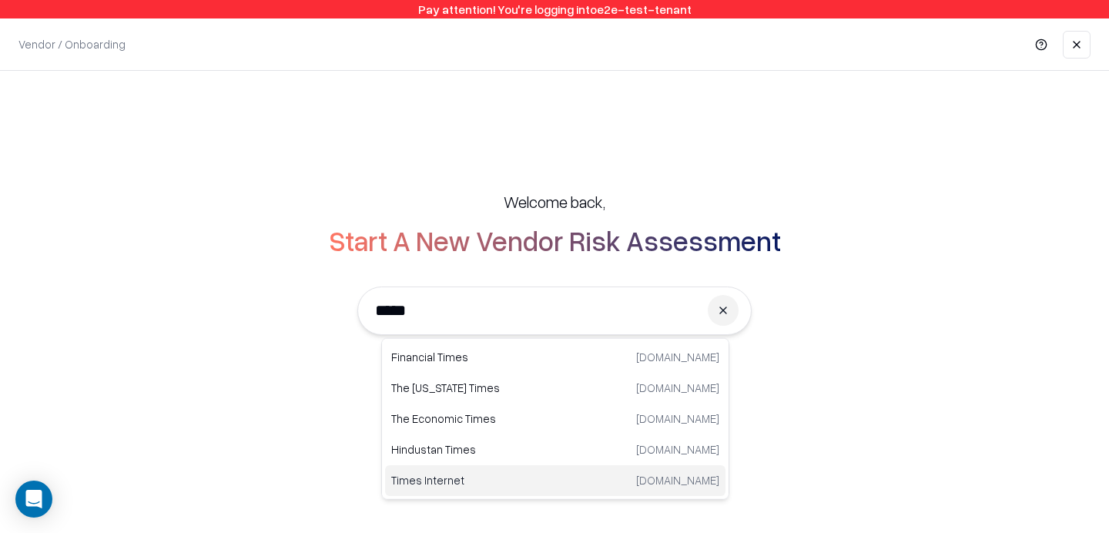
click at [434, 482] on p "Times Internet" at bounding box center [473, 480] width 164 height 16
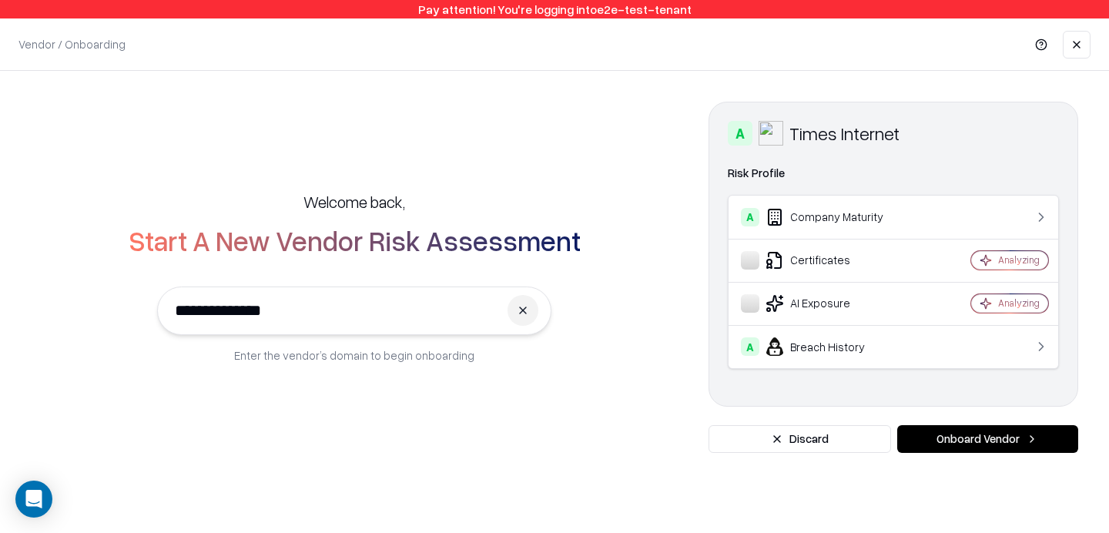
type input "**********"
click at [999, 430] on button "Onboard Vendor" at bounding box center [987, 439] width 181 height 28
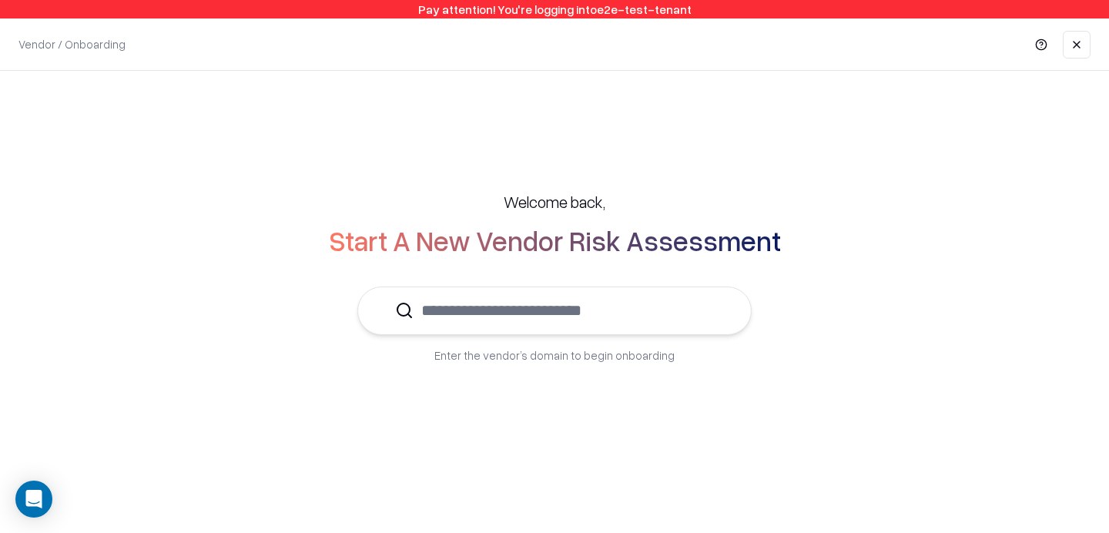
click at [531, 307] on input "text" at bounding box center [564, 310] width 300 height 47
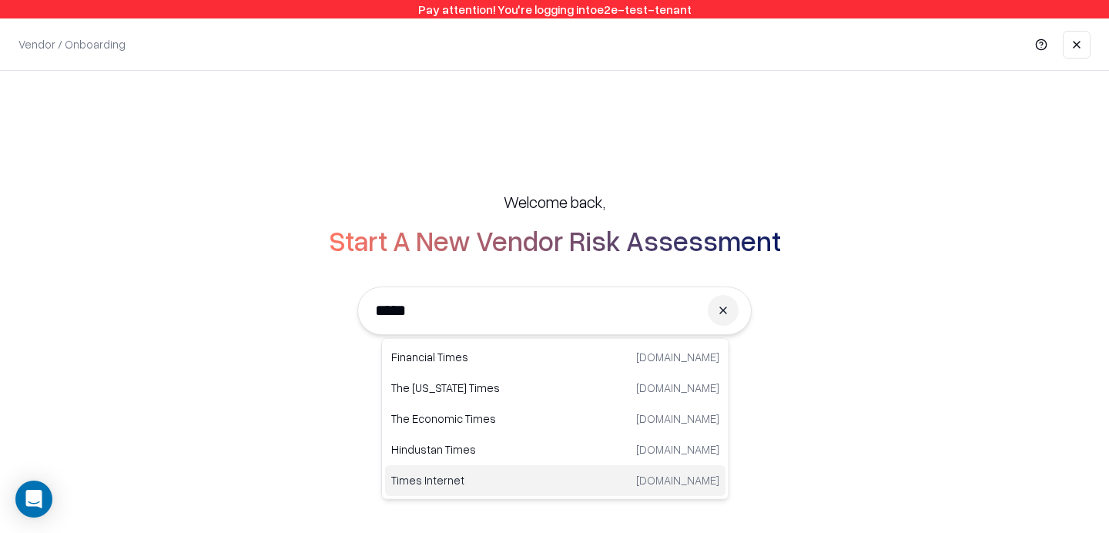
click at [437, 479] on p "Times Internet" at bounding box center [473, 480] width 164 height 16
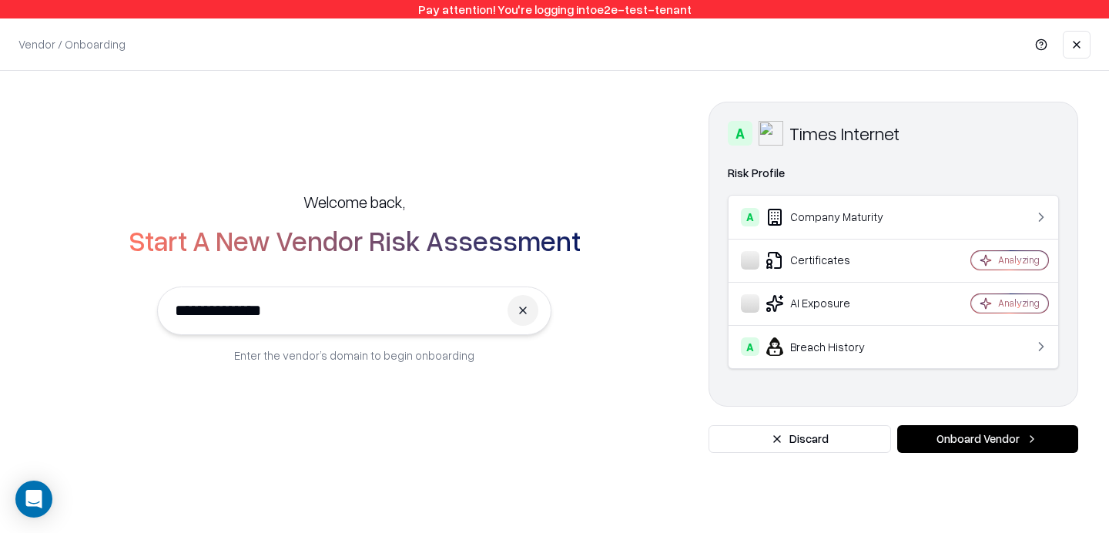
type input "**********"
click at [995, 429] on button "Onboard Vendor" at bounding box center [987, 439] width 181 height 28
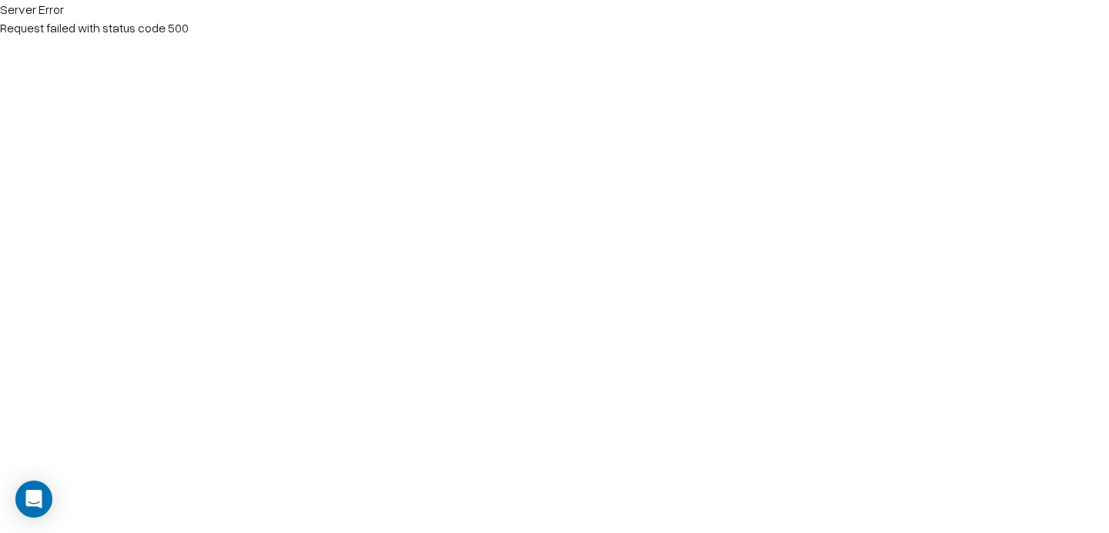
click at [183, 37] on html "Server Error Request failed with status code 500" at bounding box center [554, 18] width 1109 height 37
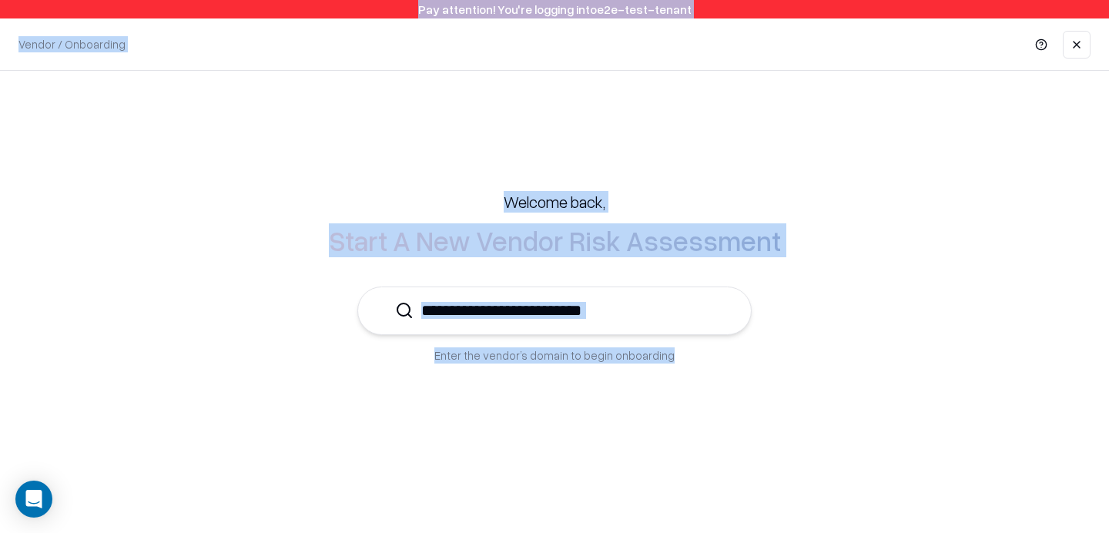
click at [625, 315] on input "text" at bounding box center [564, 310] width 300 height 47
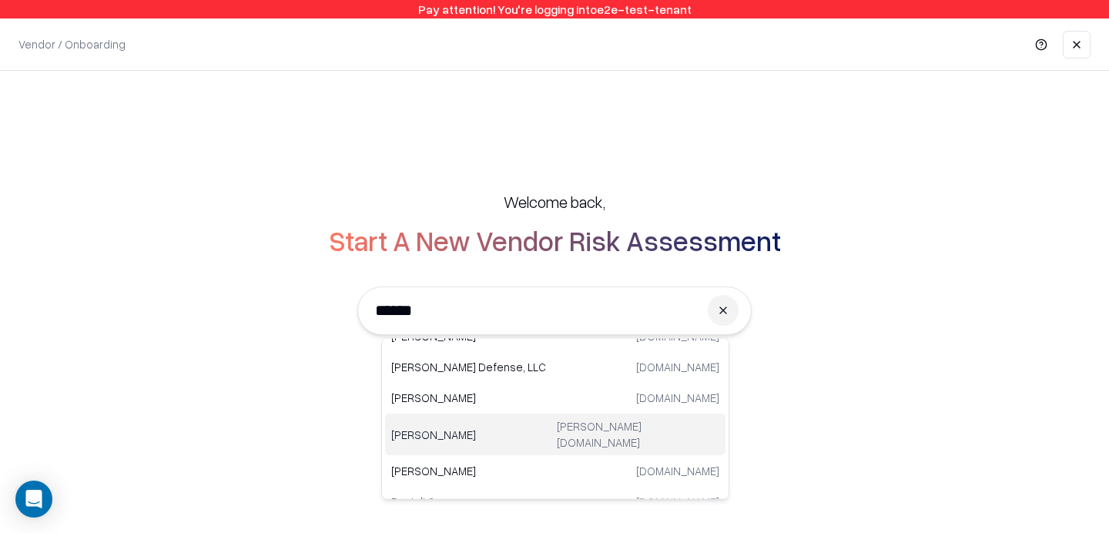
scroll to position [22, 0]
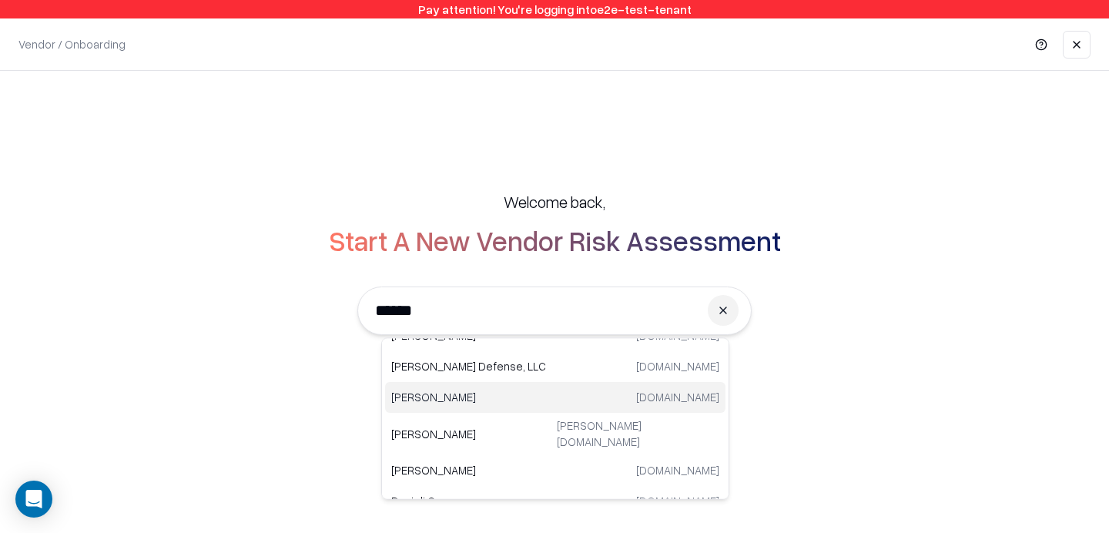
click at [485, 397] on p "Daniel Marks" at bounding box center [473, 397] width 164 height 16
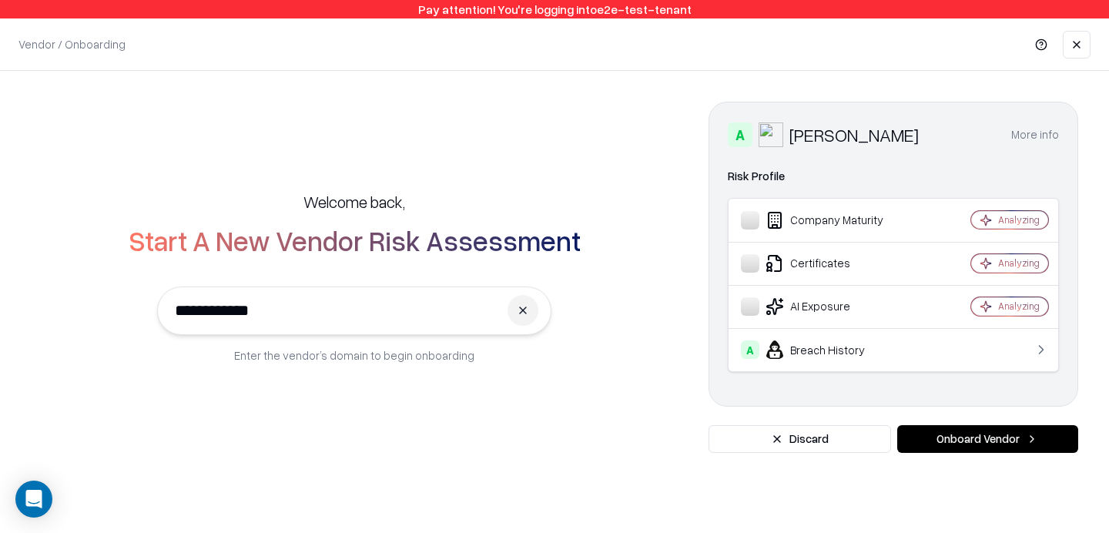
type input "**********"
click at [958, 444] on button "Onboard Vendor" at bounding box center [987, 439] width 181 height 28
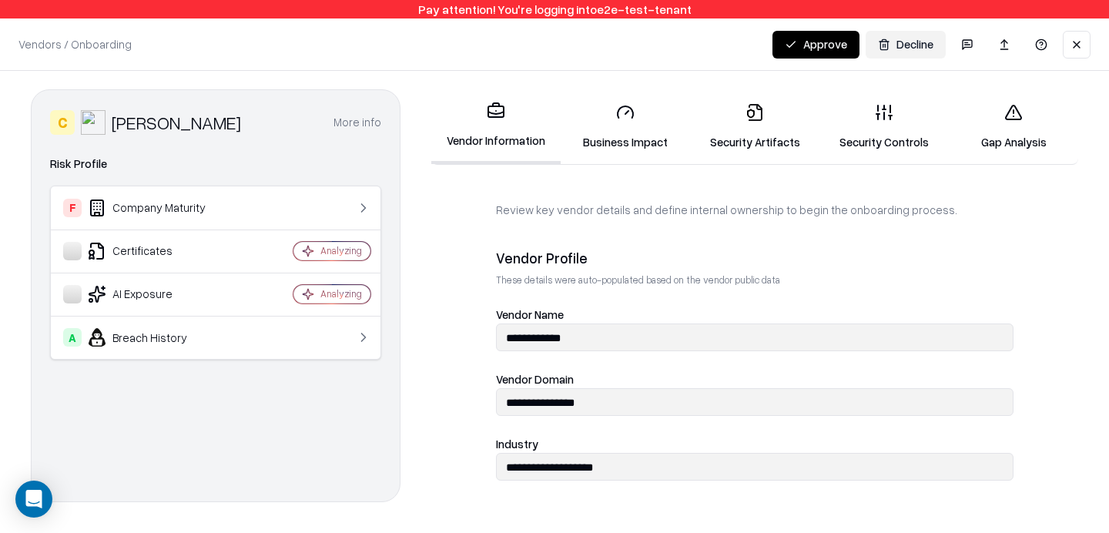
click at [467, 64] on div "Vendors / Onboarding Changes Saved Approve Decline" at bounding box center [554, 44] width 1109 height 52
click at [1080, 42] on button at bounding box center [1077, 45] width 28 height 28
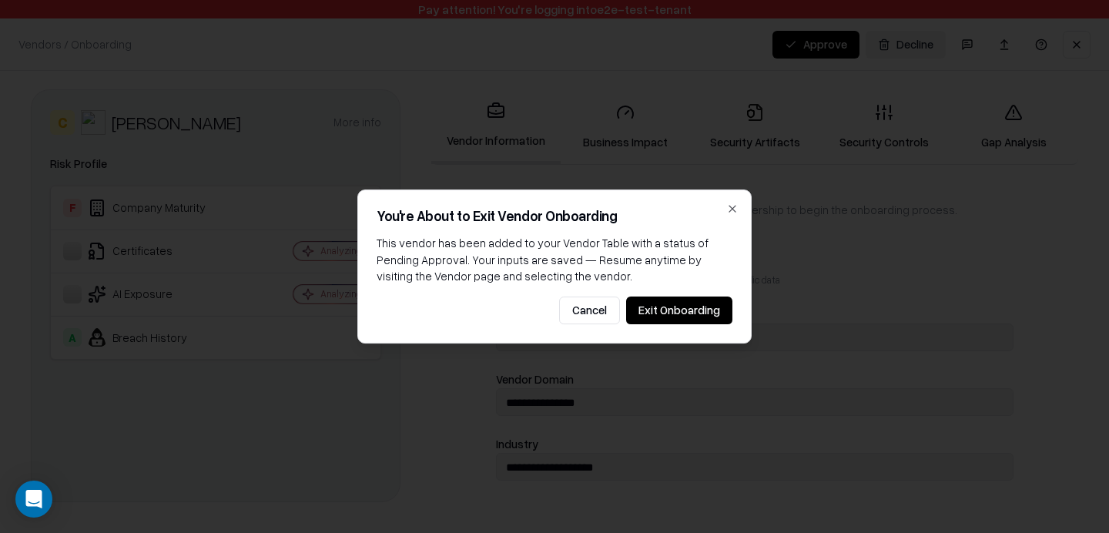
click at [687, 309] on button "Exit Onboarding" at bounding box center [679, 311] width 106 height 28
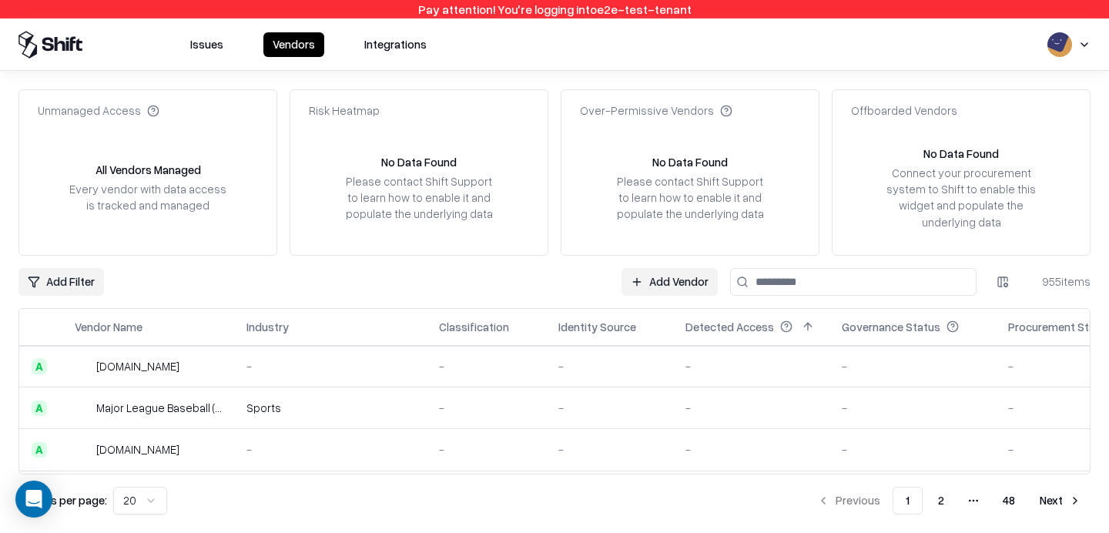
click at [1076, 45] on html "Pay attention! You're logging into e2e-test-tenant Issues Vendors Integrations …" at bounding box center [554, 266] width 1109 height 533
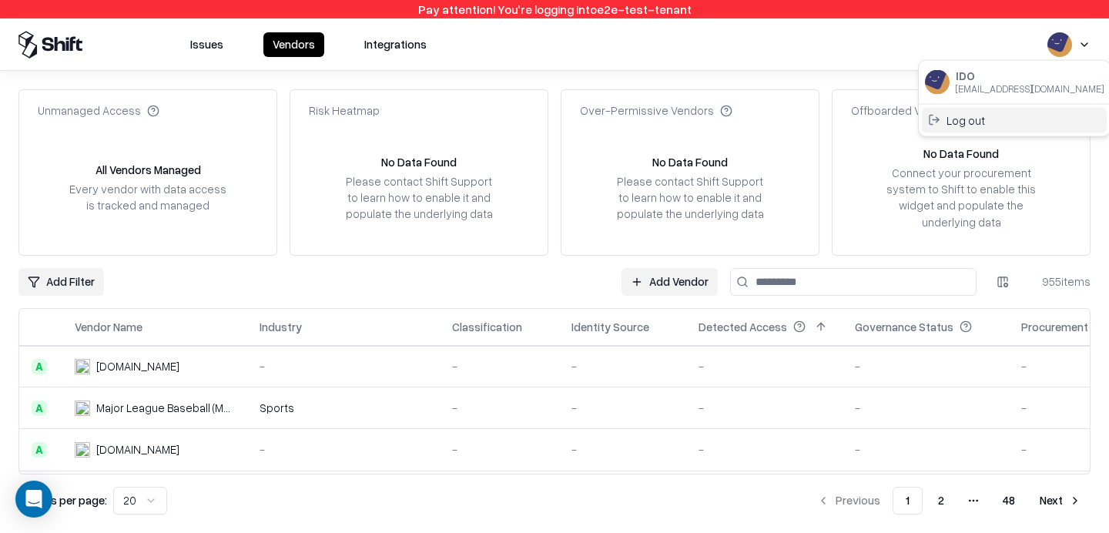
click at [982, 122] on div "Log out" at bounding box center [1014, 119] width 185 height 25
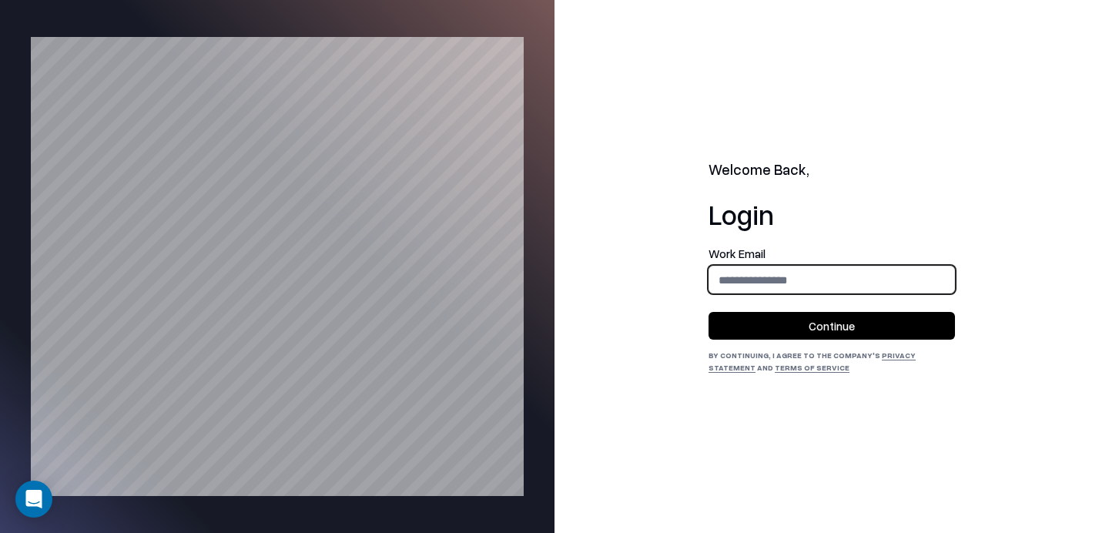
click at [781, 274] on input "email" at bounding box center [831, 280] width 245 height 28
type input "**********"
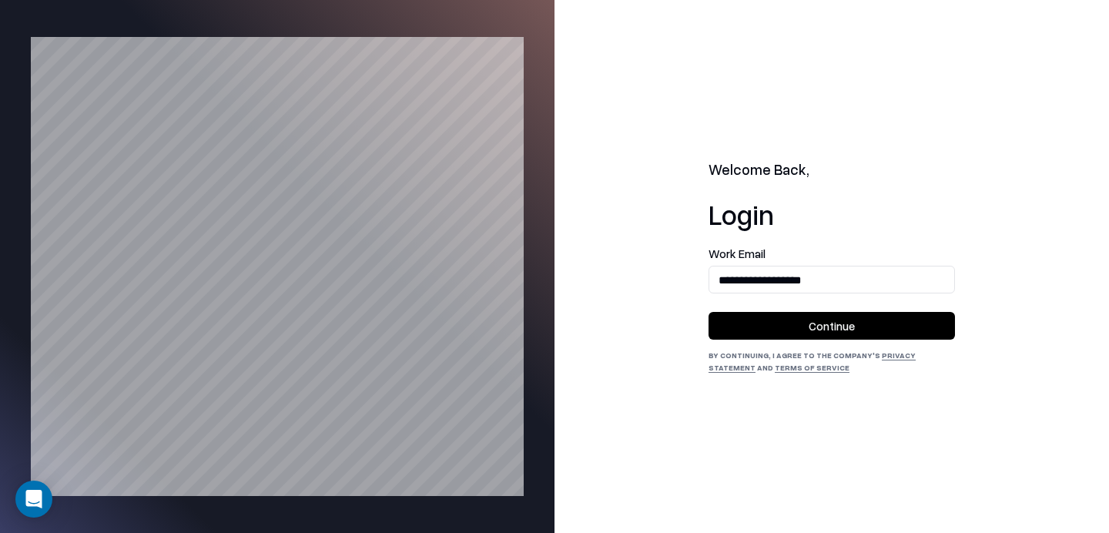
click at [813, 316] on button "Continue" at bounding box center [832, 326] width 246 height 28
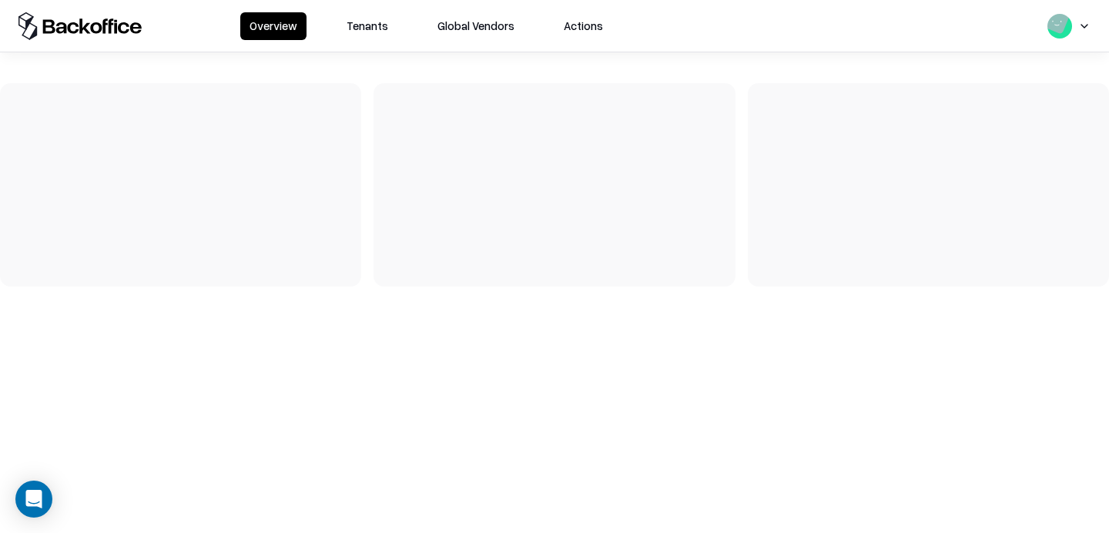
click at [370, 25] on button "Tenants" at bounding box center [367, 26] width 60 height 28
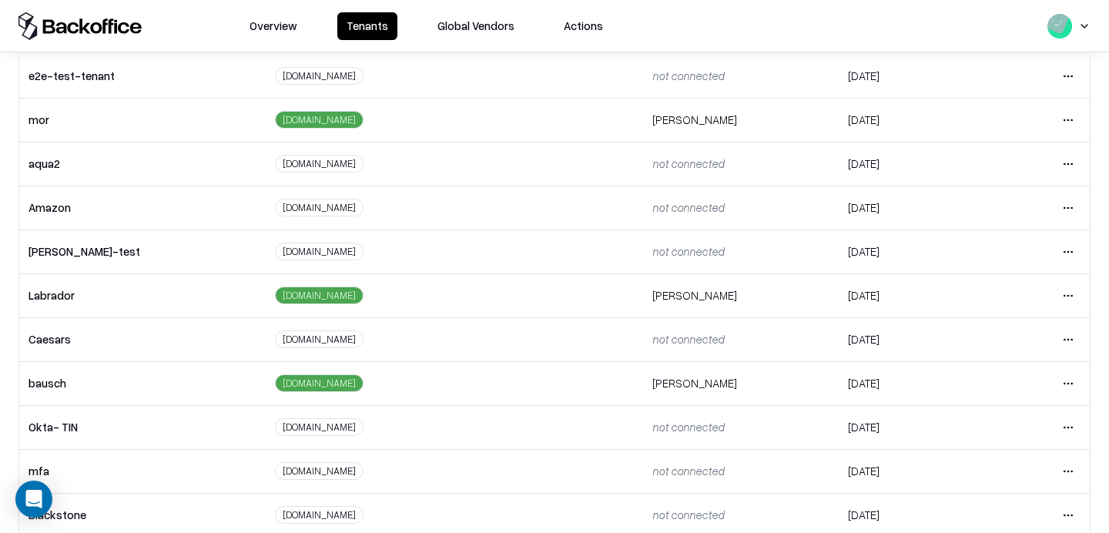
scroll to position [333, 0]
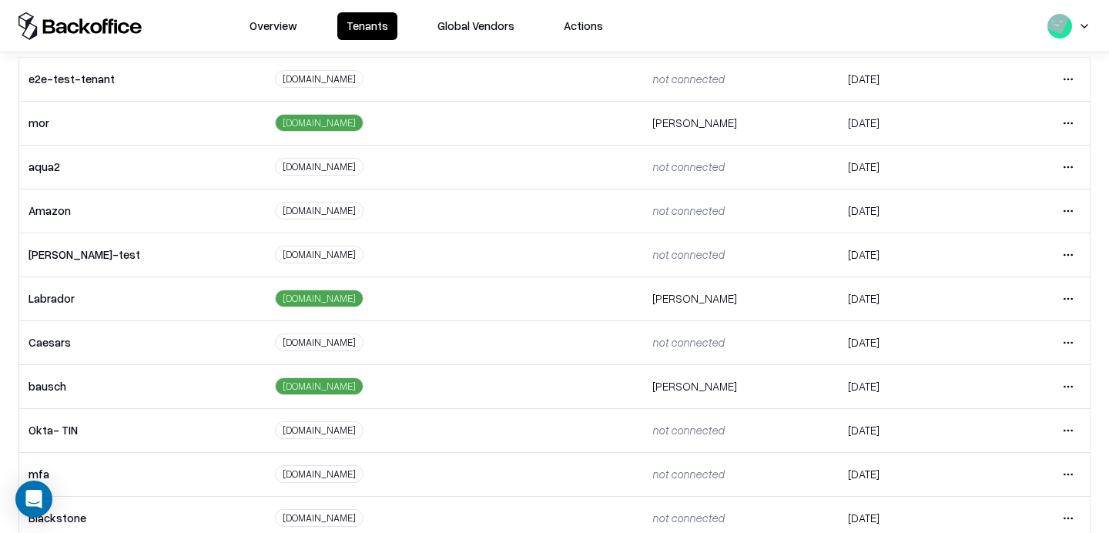
click at [1058, 296] on html "Overview Tenants Global Vendors Actions Tenants Add Tenant Tenant name Domain A…" at bounding box center [554, 266] width 1109 height 533
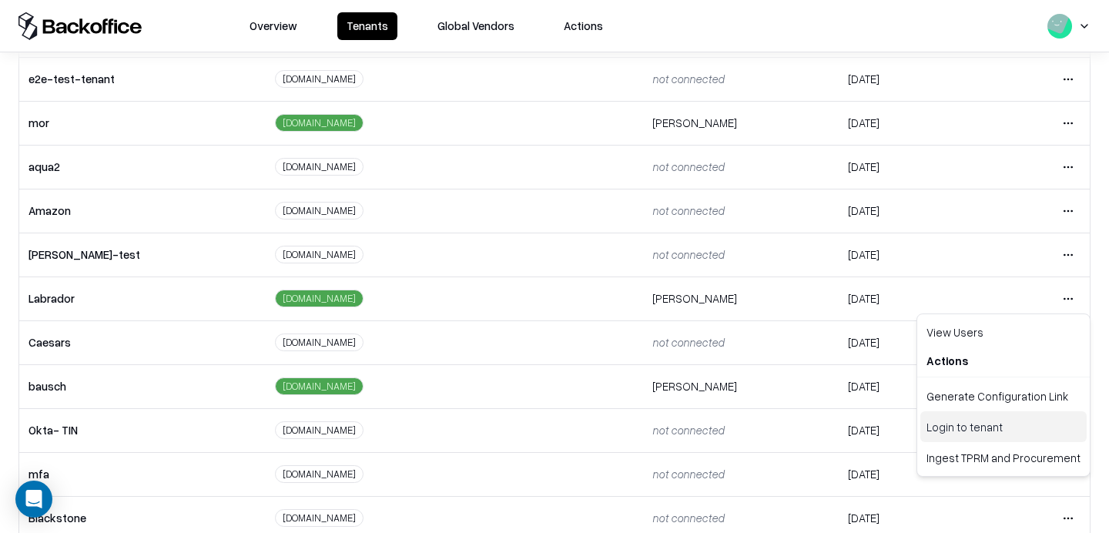
click at [938, 421] on div "Login to tenant" at bounding box center [1003, 426] width 166 height 31
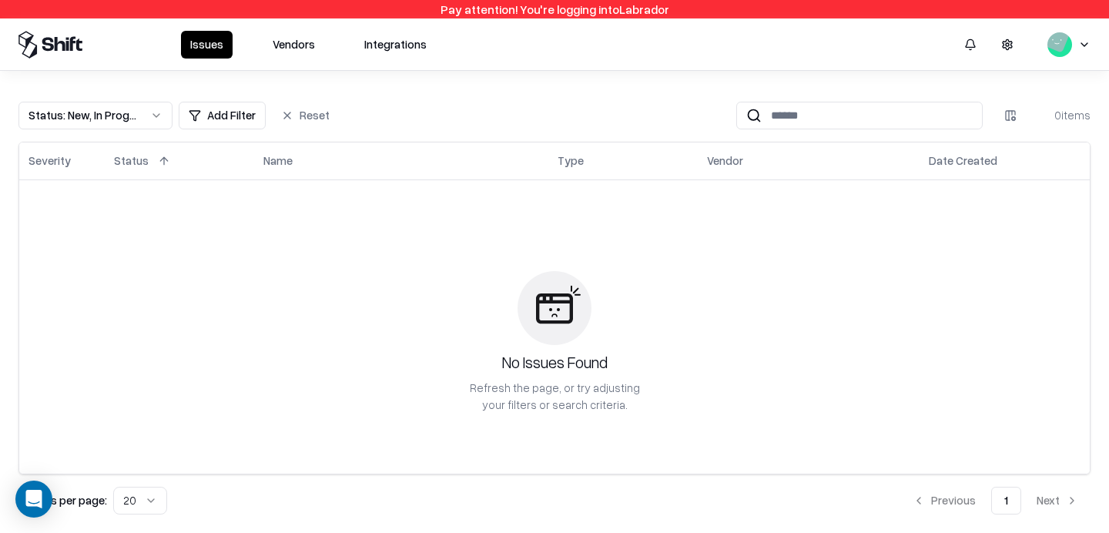
click at [289, 42] on button "Vendors" at bounding box center [293, 45] width 61 height 28
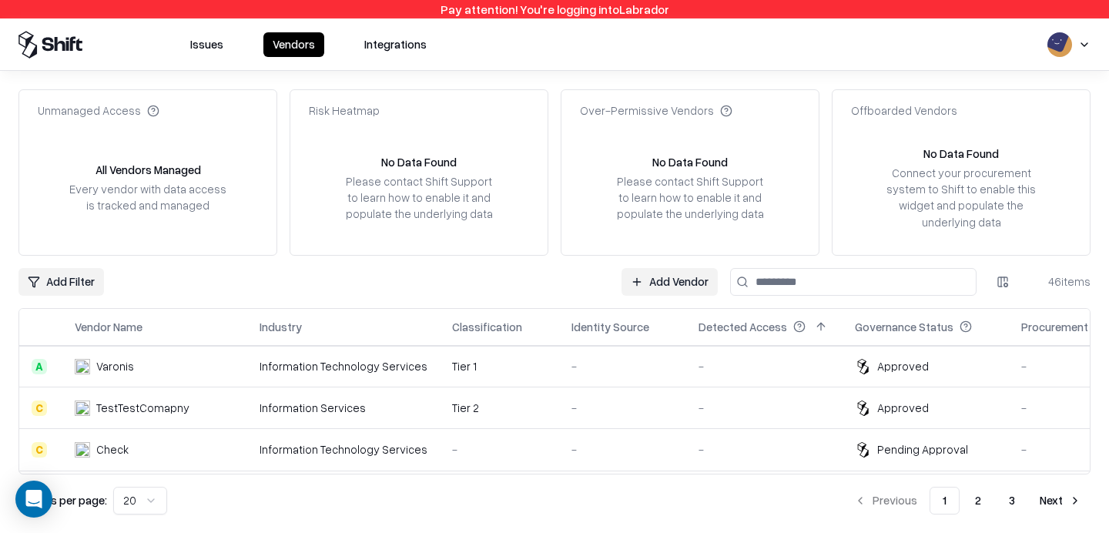
click at [652, 287] on link "Add Vendor" at bounding box center [670, 282] width 96 height 28
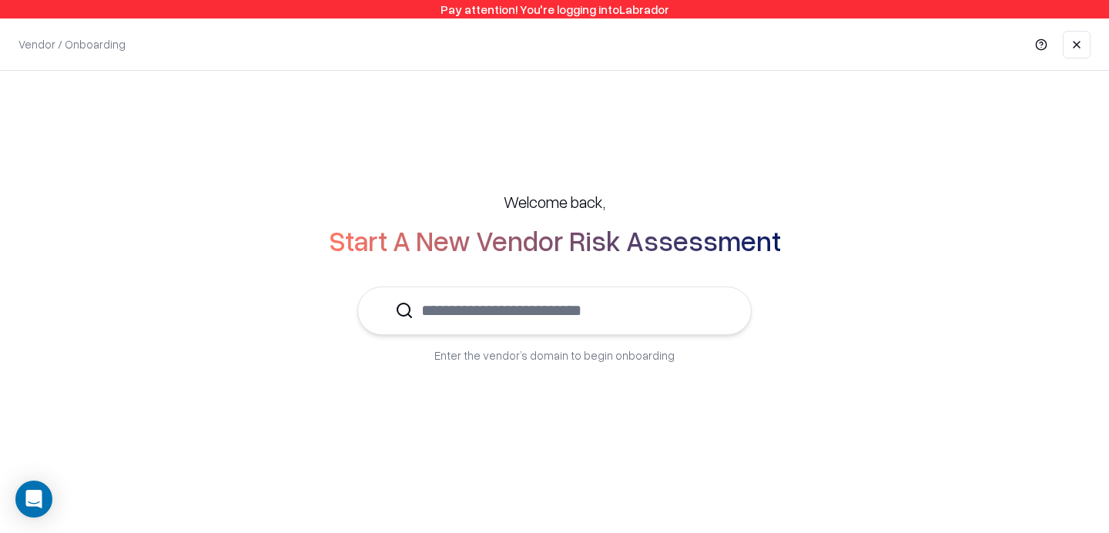
click at [612, 315] on input "text" at bounding box center [564, 310] width 300 height 47
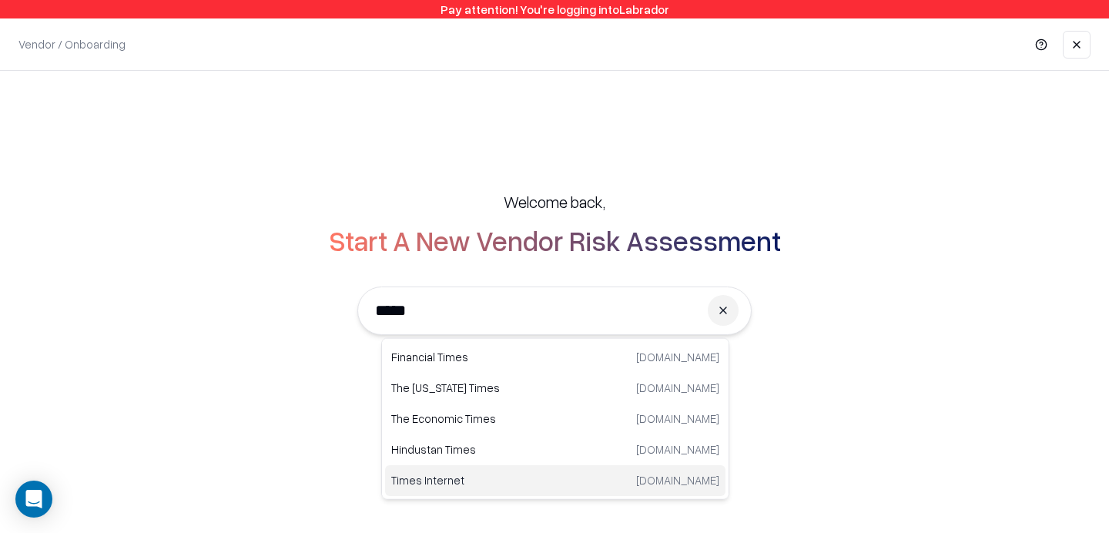
click at [494, 479] on p "Times Internet" at bounding box center [473, 480] width 164 height 16
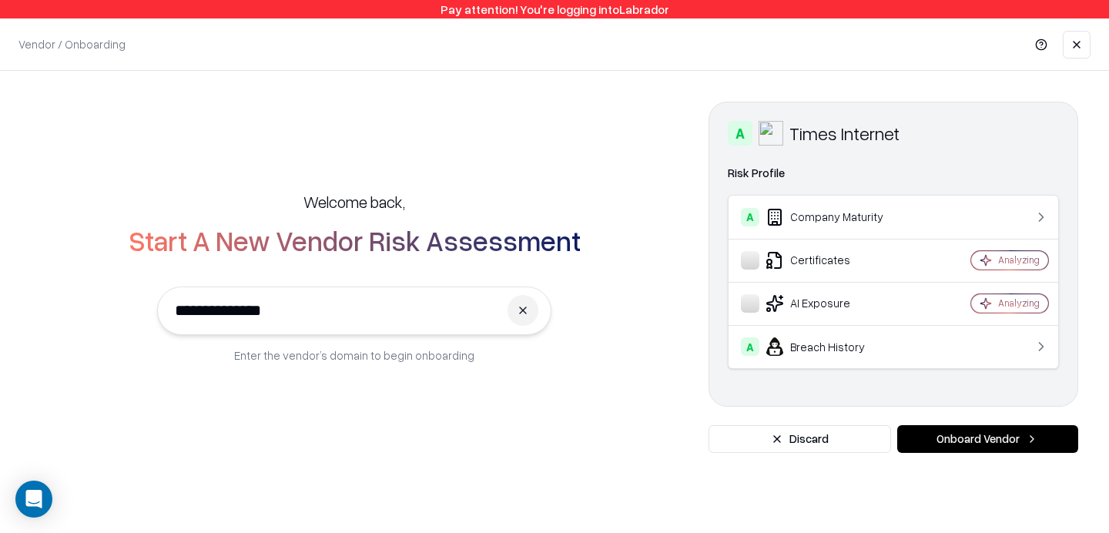
type input "**********"
click at [955, 432] on button "Onboard Vendor" at bounding box center [987, 439] width 181 height 28
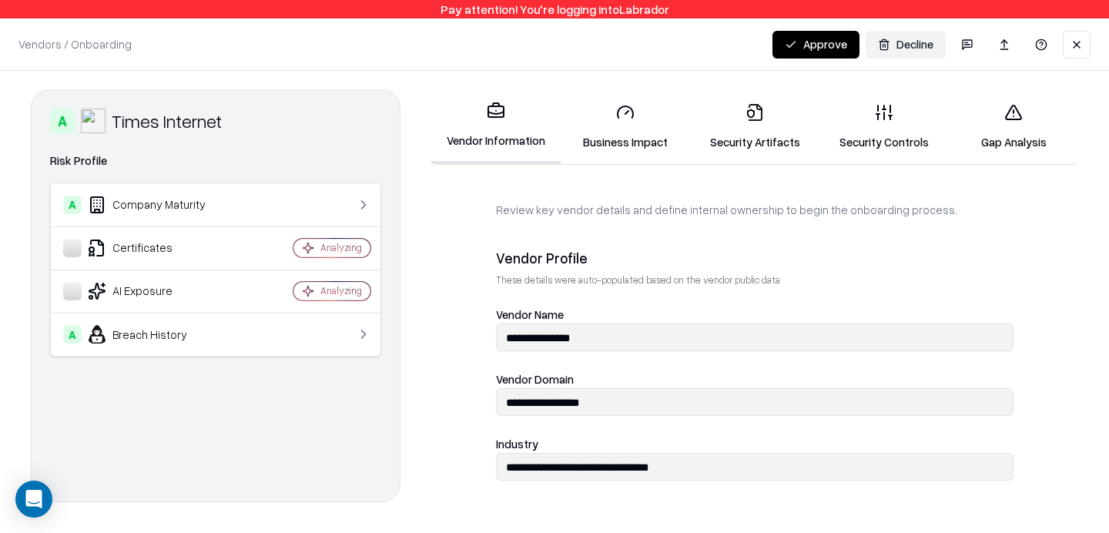
click at [1078, 55] on button at bounding box center [1077, 45] width 28 height 28
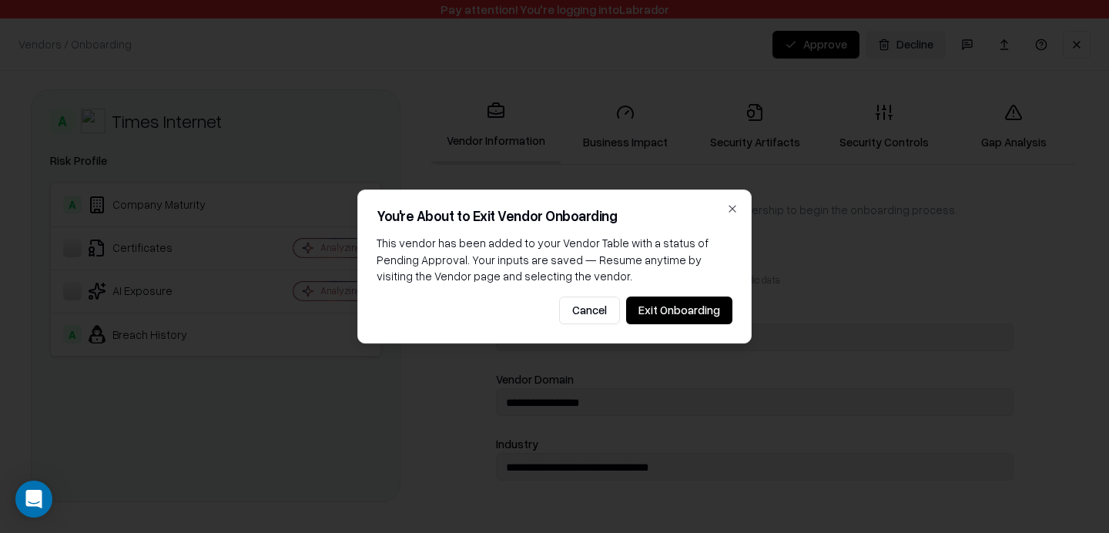
click at [701, 308] on button "Exit Onboarding" at bounding box center [679, 311] width 106 height 28
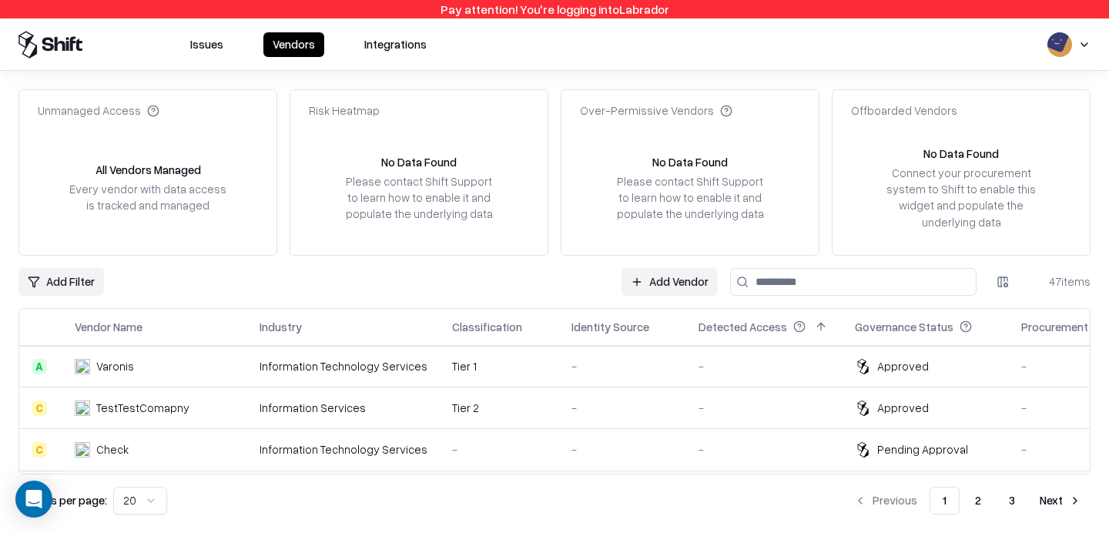
click at [1082, 46] on html "Pay attention! You're logging into Labrador Issues Vendors Integrations Unmanag…" at bounding box center [554, 266] width 1109 height 533
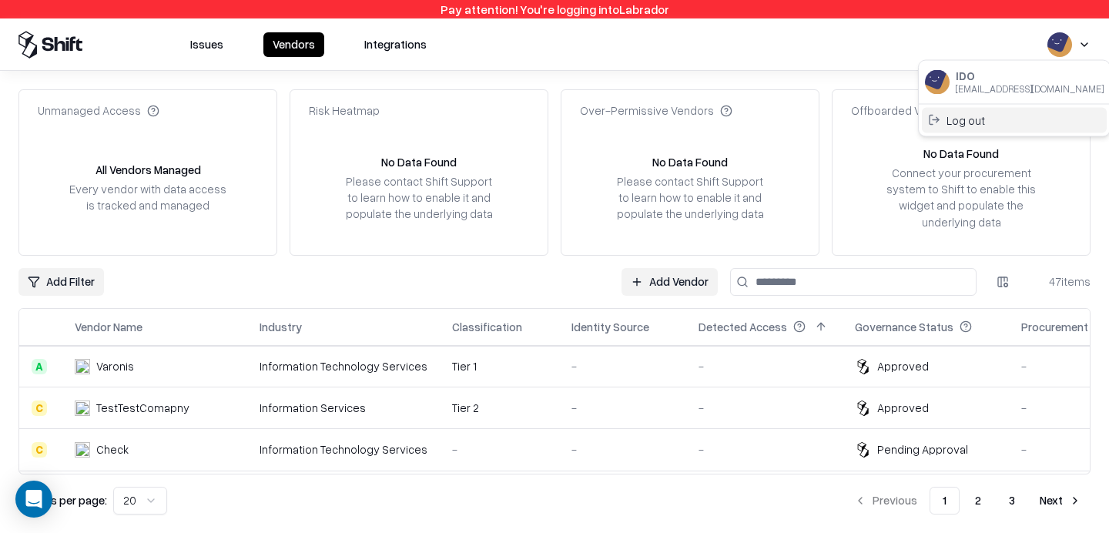
click at [1023, 119] on div "Log out" at bounding box center [1014, 119] width 185 height 25
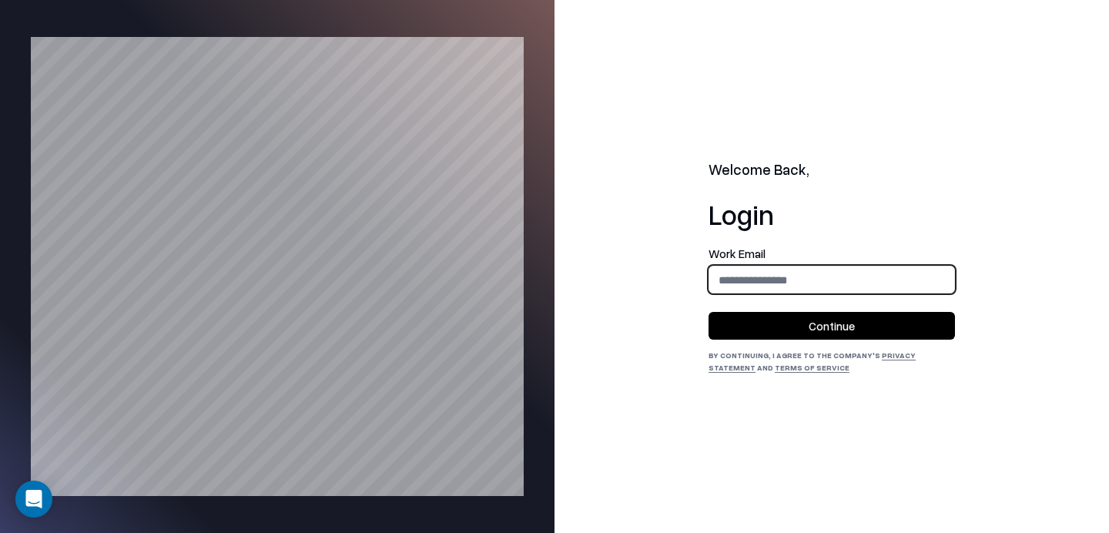
click at [793, 282] on input "email" at bounding box center [831, 280] width 245 height 28
type input "**********"
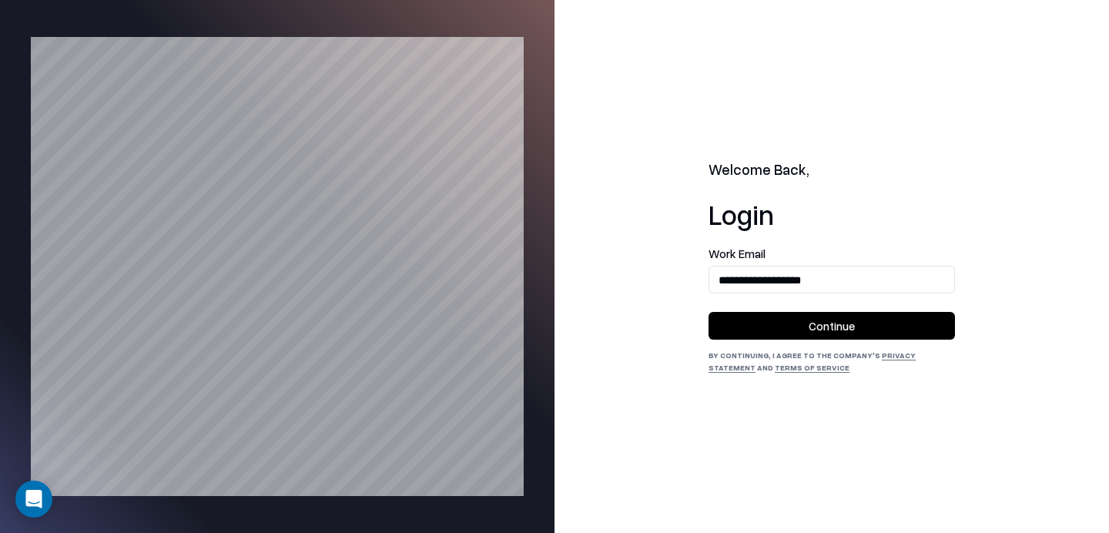
click at [830, 329] on button "Continue" at bounding box center [832, 326] width 246 height 28
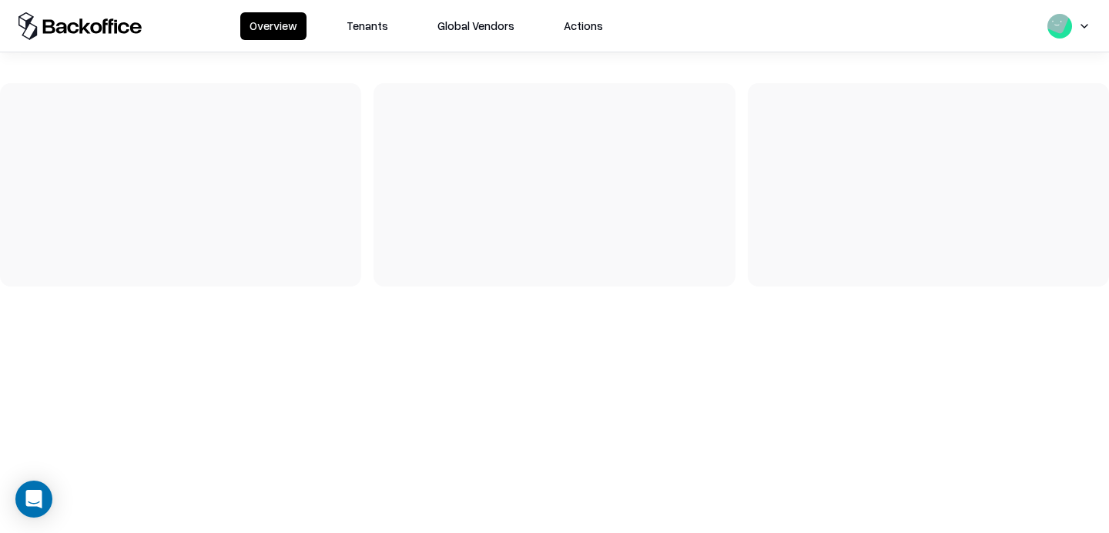
click at [345, 19] on button "Tenants" at bounding box center [367, 26] width 60 height 28
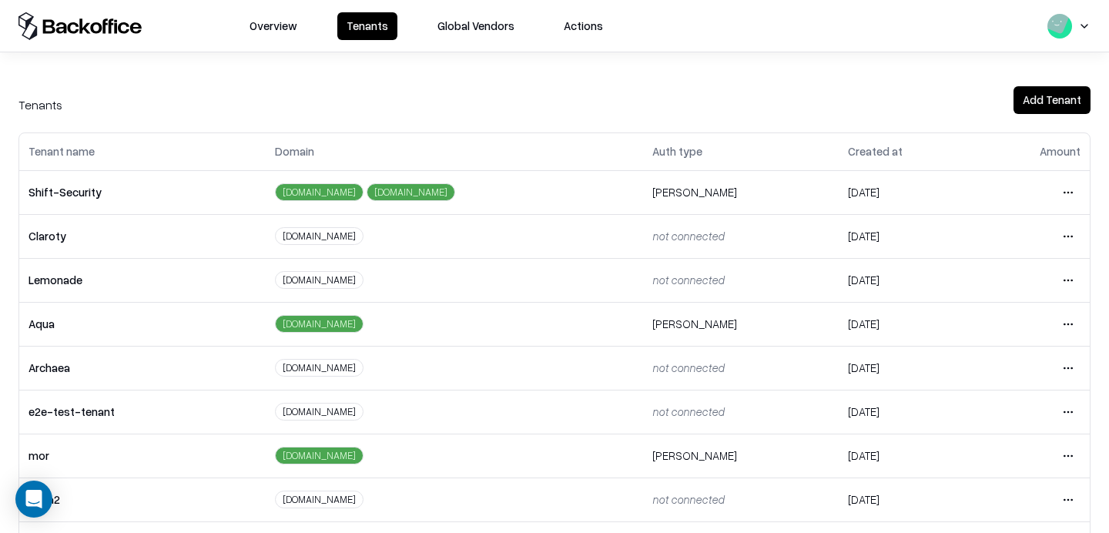
click at [1072, 421] on html "Overview Tenants Global Vendors Actions Tenants Add Tenant Tenant name Domain A…" at bounding box center [554, 266] width 1109 height 533
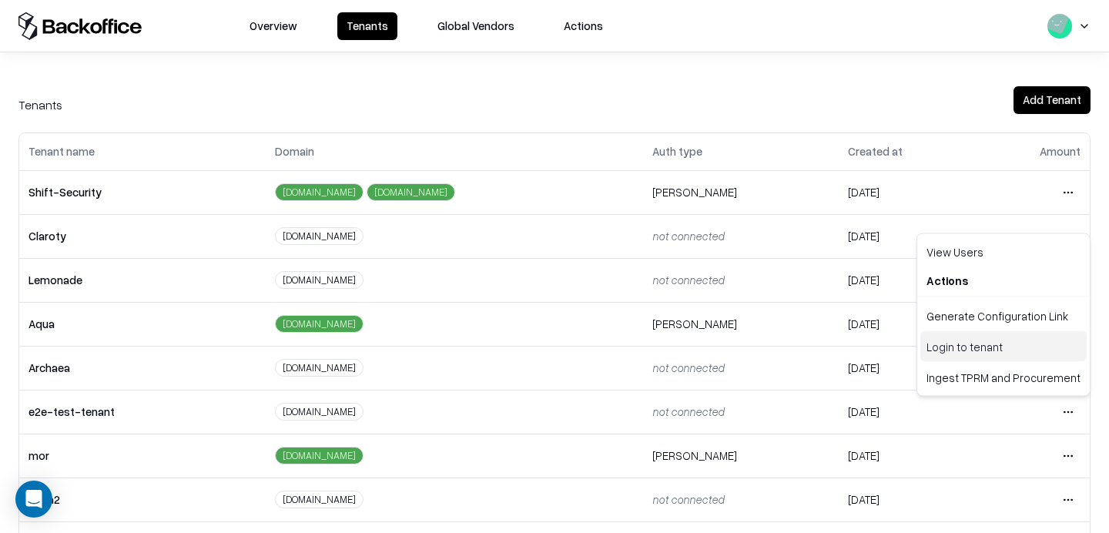
click at [969, 345] on div "Login to tenant" at bounding box center [1003, 346] width 166 height 31
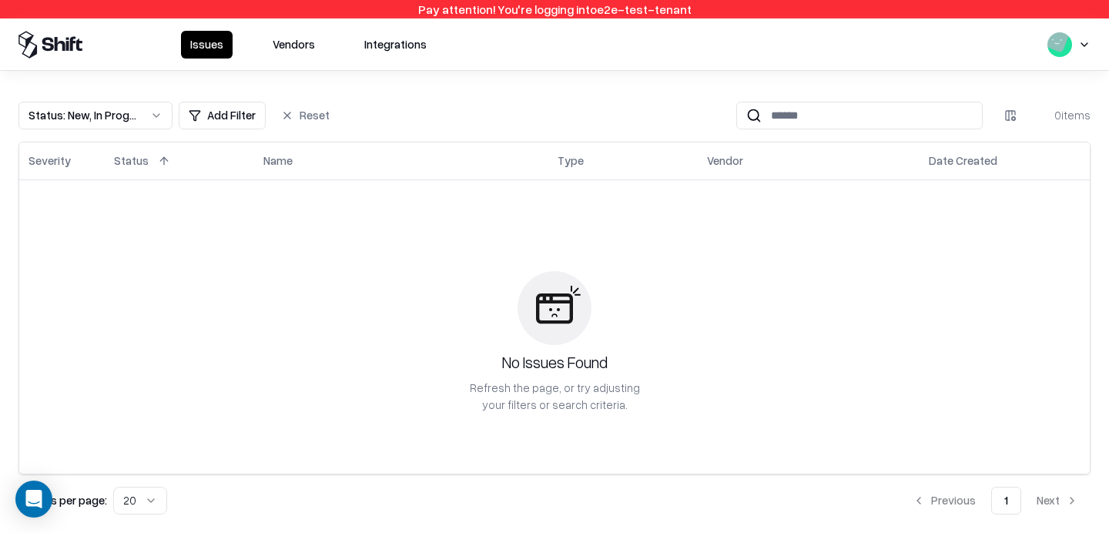
click at [290, 39] on button "Vendors" at bounding box center [293, 45] width 61 height 28
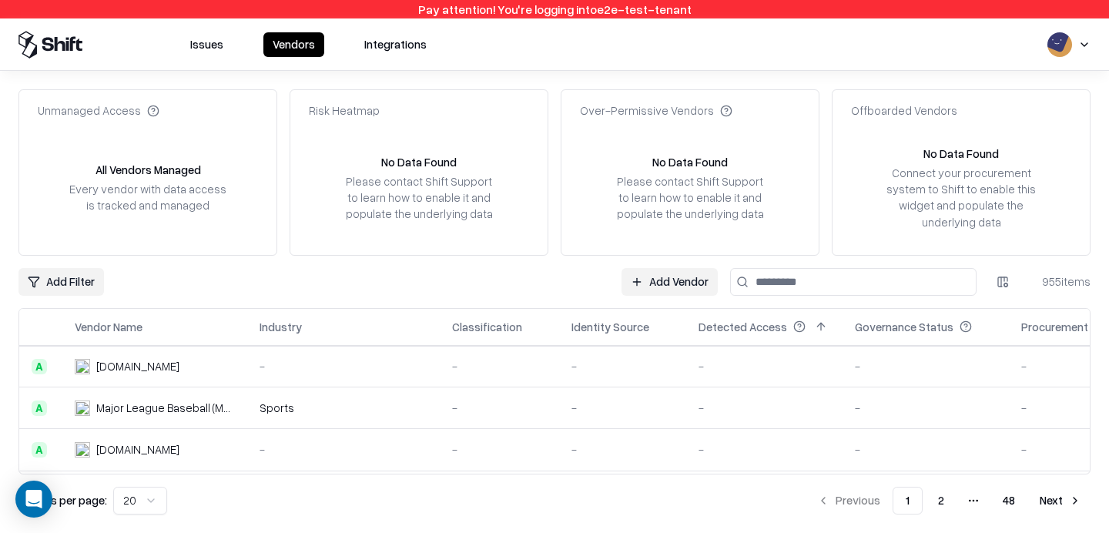
click at [794, 284] on input at bounding box center [853, 282] width 246 height 28
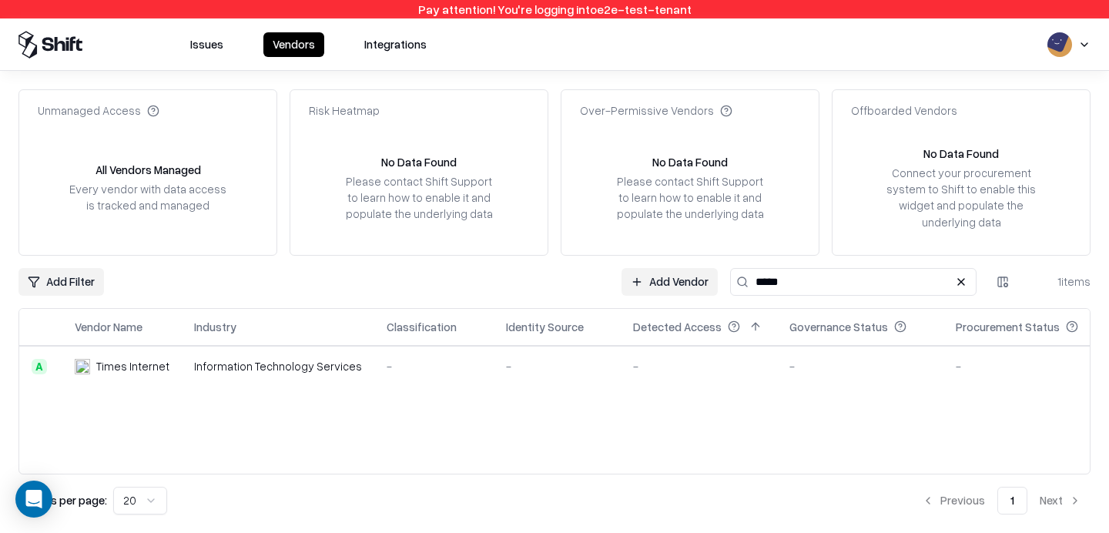
type input "*****"
click at [657, 287] on link "Add Vendor" at bounding box center [670, 282] width 96 height 28
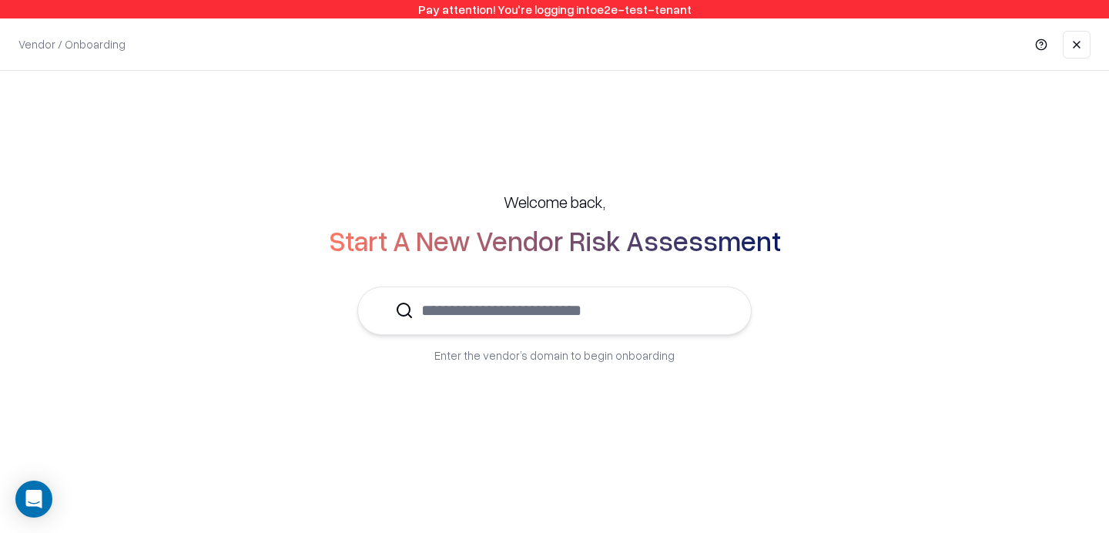
click at [622, 297] on input "text" at bounding box center [564, 310] width 300 height 47
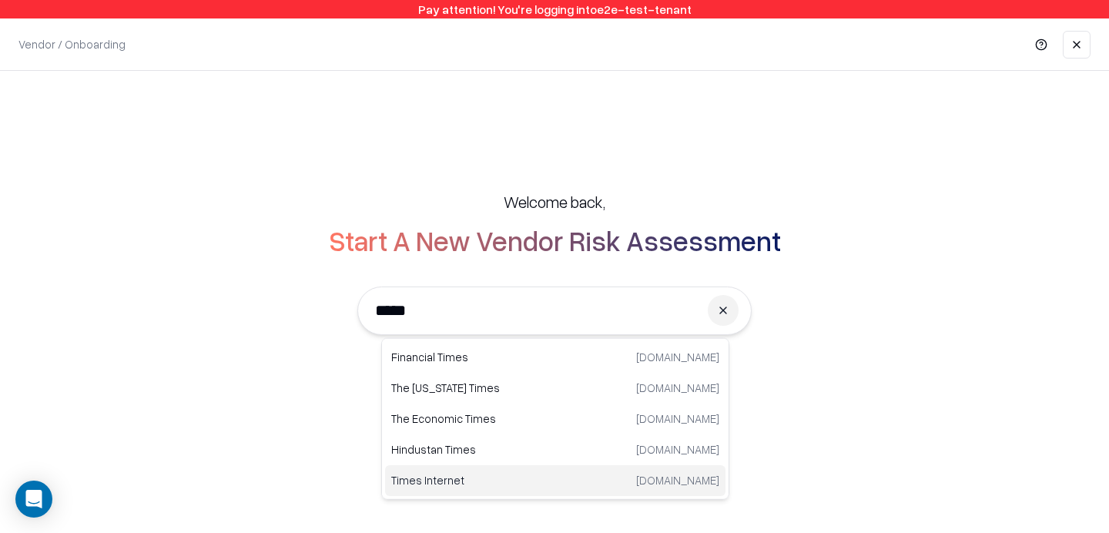
click at [458, 478] on p "Times Internet" at bounding box center [473, 480] width 164 height 16
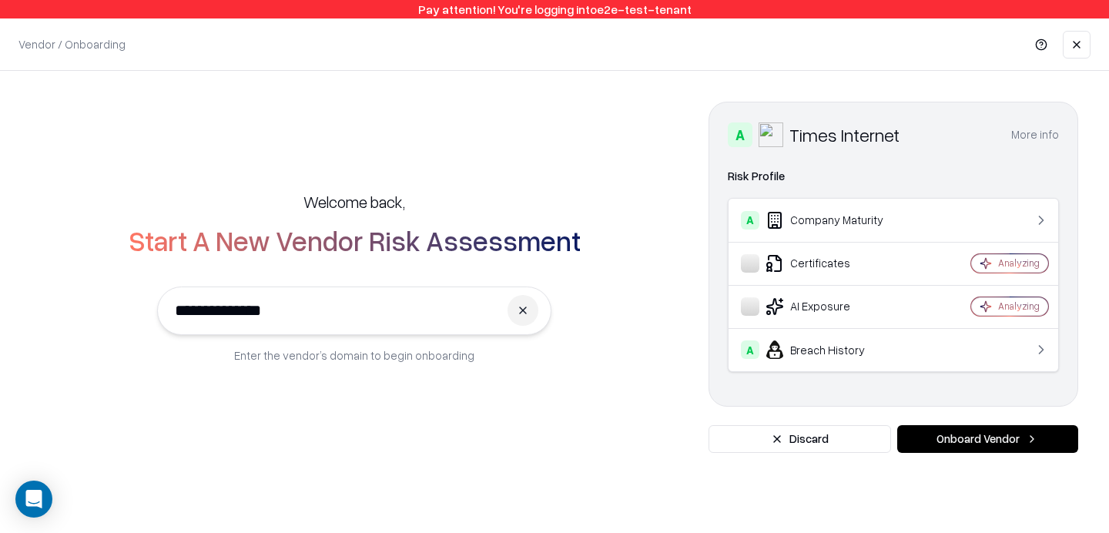
type input "**********"
click at [952, 443] on button "Onboard Vendor" at bounding box center [987, 439] width 181 height 28
